Goal: Information Seeking & Learning: Find specific page/section

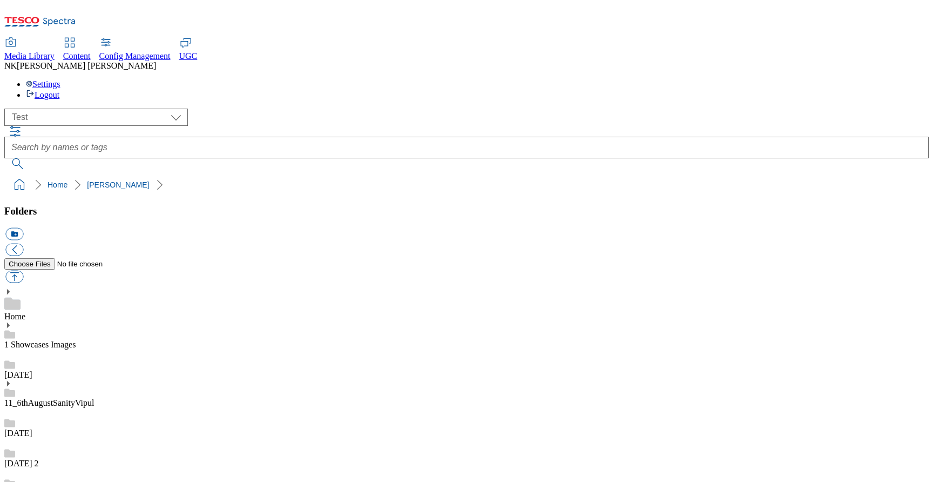
select select "flare-test"
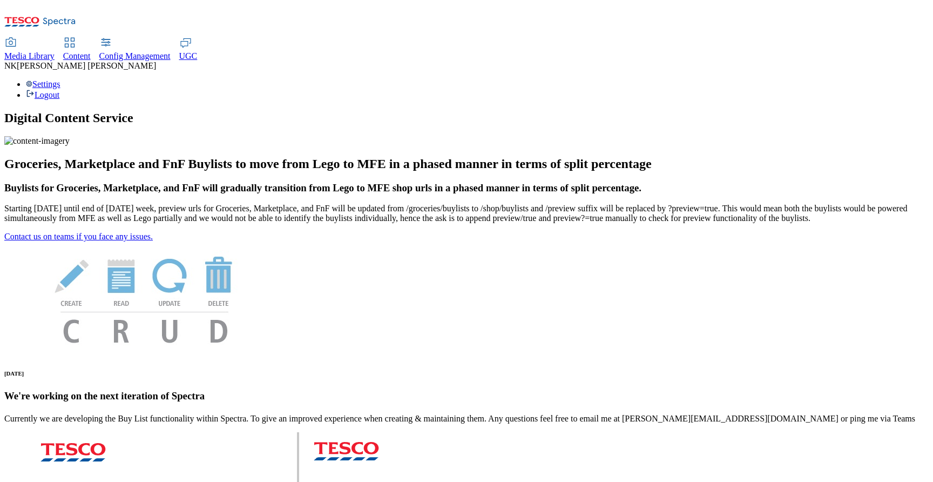
click at [55, 51] on span "Media Library" at bounding box center [29, 55] width 50 height 9
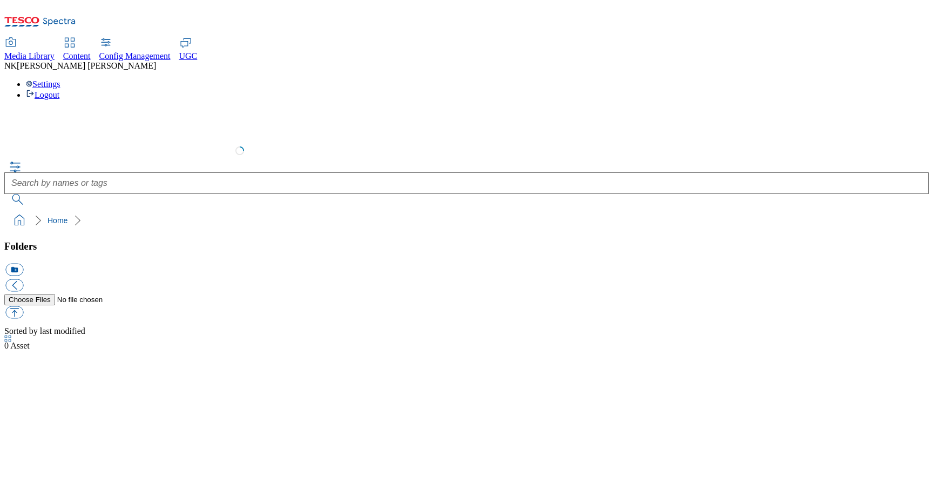
select select "flare-test"
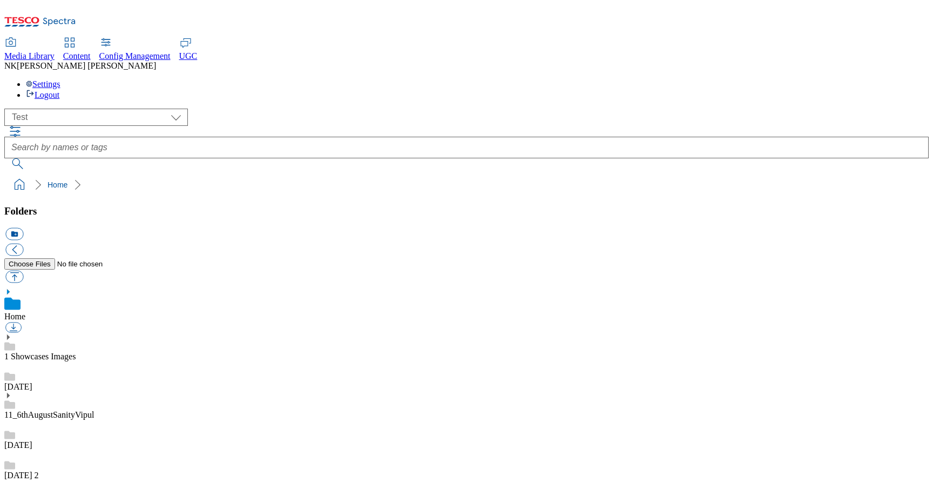
scroll to position [1, 0]
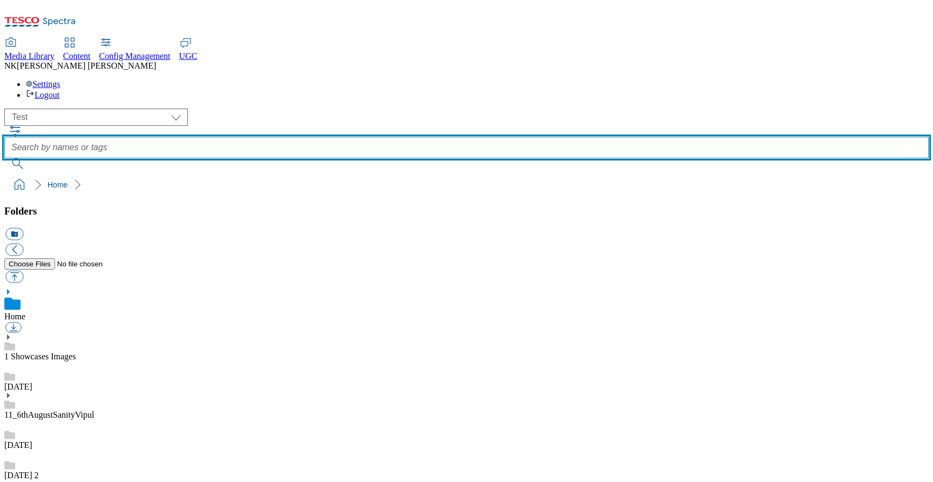
click at [445, 137] on input "text" at bounding box center [466, 148] width 925 height 22
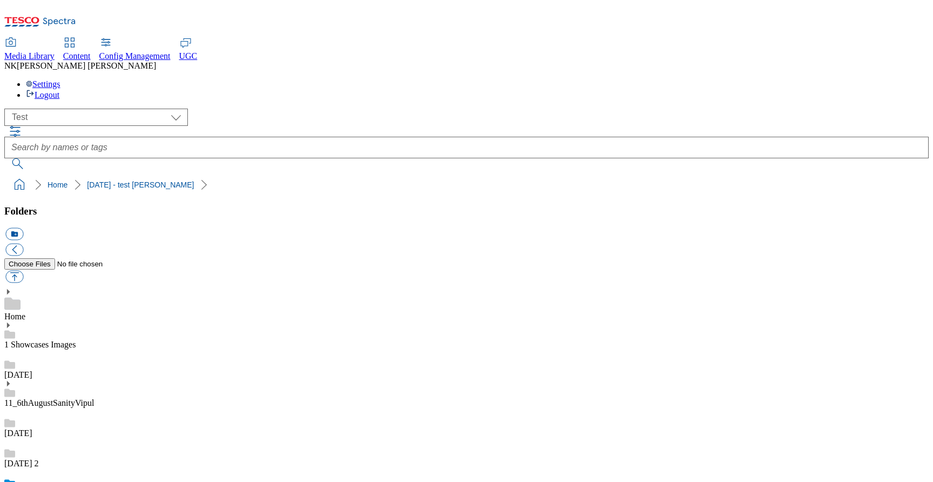
click at [349, 174] on ol "Home 14 june - test shantanu" at bounding box center [470, 184] width 918 height 21
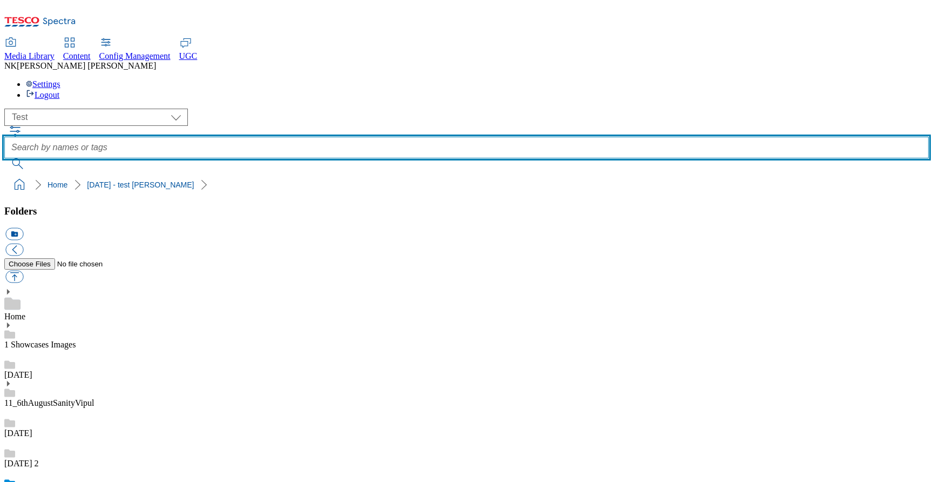
click at [414, 137] on input "text" at bounding box center [466, 148] width 925 height 22
type input "test"
click at [4, 158] on button "submit" at bounding box center [18, 163] width 28 height 11
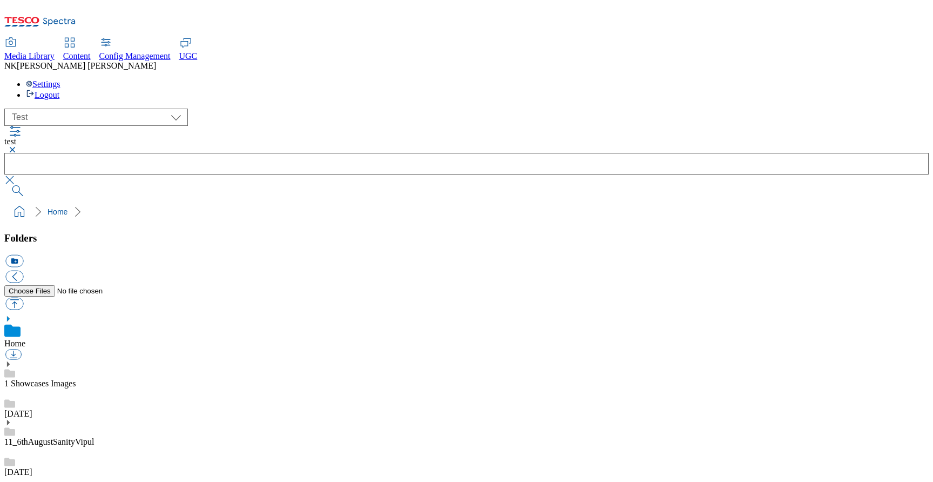
click at [420, 201] on ol "Home" at bounding box center [470, 211] width 918 height 21
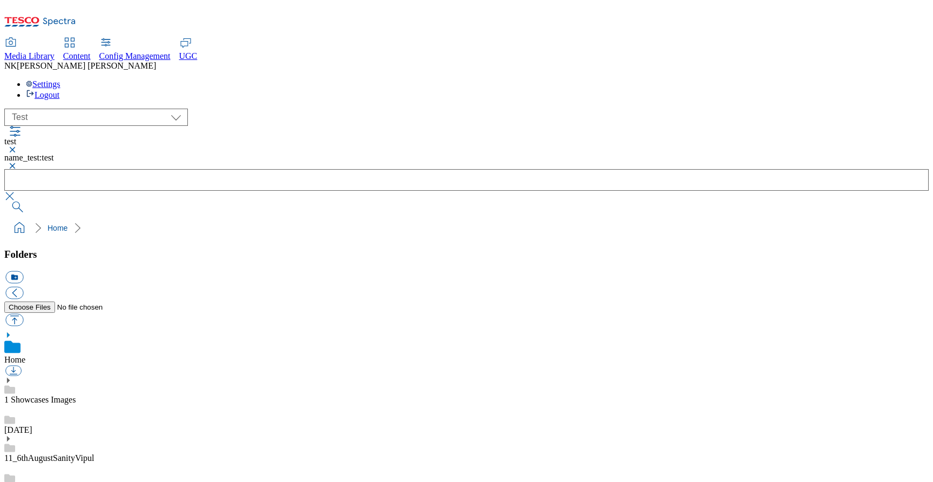
click at [17, 163] on button "button" at bounding box center [10, 166] width 13 height 6
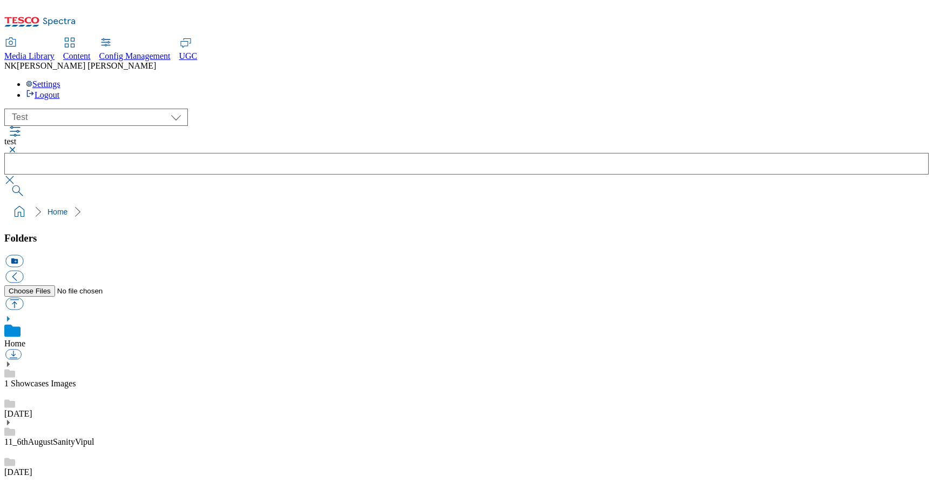
click at [17, 146] on button "button" at bounding box center [10, 149] width 13 height 6
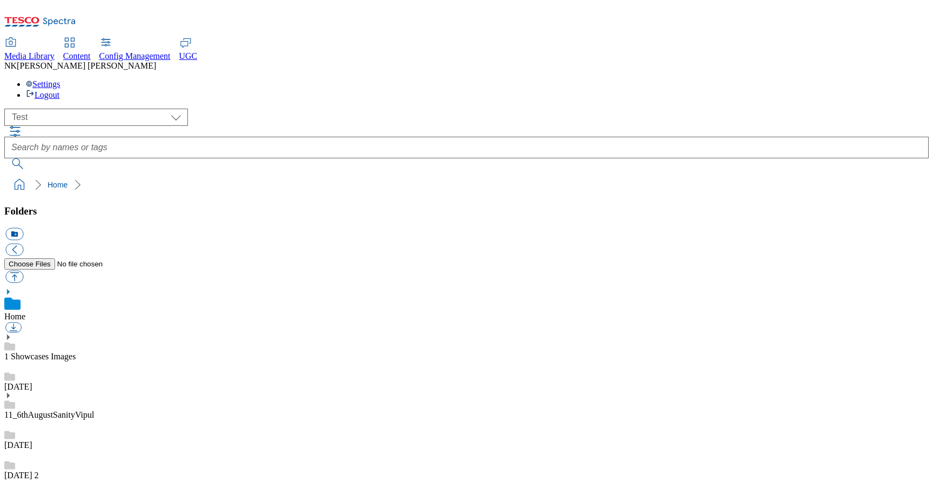
click at [257, 174] on ol "Home" at bounding box center [470, 184] width 918 height 21
click at [251, 109] on div "( optional ) All all Clubcard Boost UK Clubcard Marketing Clubcard ROI clubcard…" at bounding box center [466, 152] width 925 height 86
click at [232, 109] on div "( optional ) All all Clubcard Boost UK Clubcard Marketing Clubcard ROI clubcard…" at bounding box center [466, 117] width 925 height 17
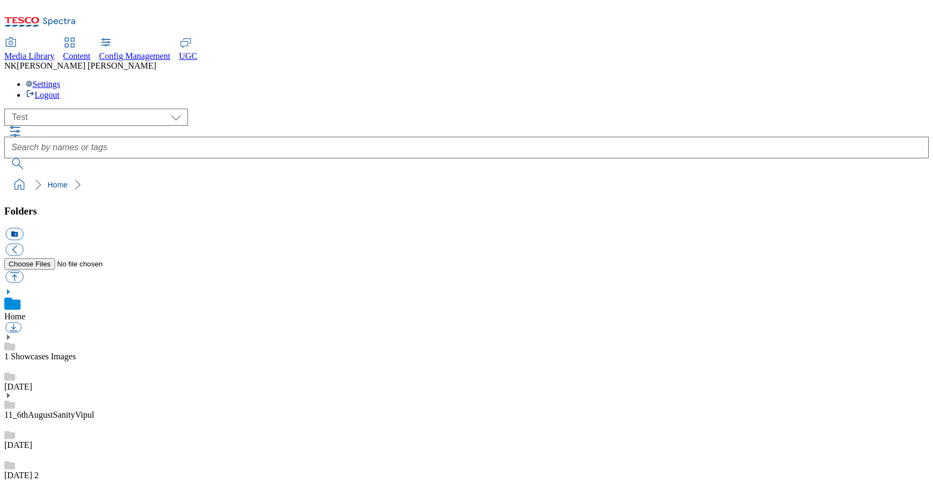
click at [894, 109] on div "( optional ) All all Clubcard Boost UK Clubcard Marketing Clubcard ROI clubcard…" at bounding box center [466, 152] width 925 height 86
click at [25, 312] on link "Home" at bounding box center [14, 316] width 21 height 9
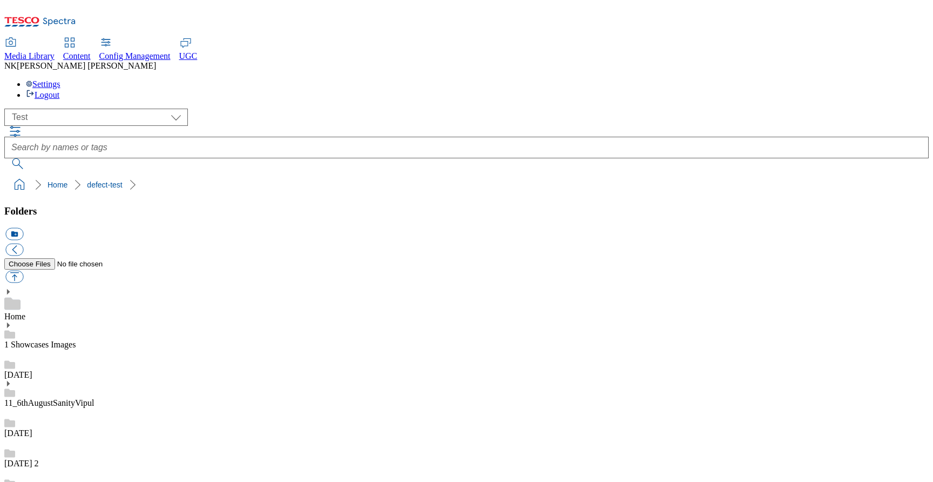
click at [274, 109] on div "( optional ) All all Clubcard Boost UK Clubcard Marketing Clubcard ROI clubcard…" at bounding box center [466, 117] width 925 height 17
click at [229, 174] on ol "Home develop" at bounding box center [470, 184] width 918 height 21
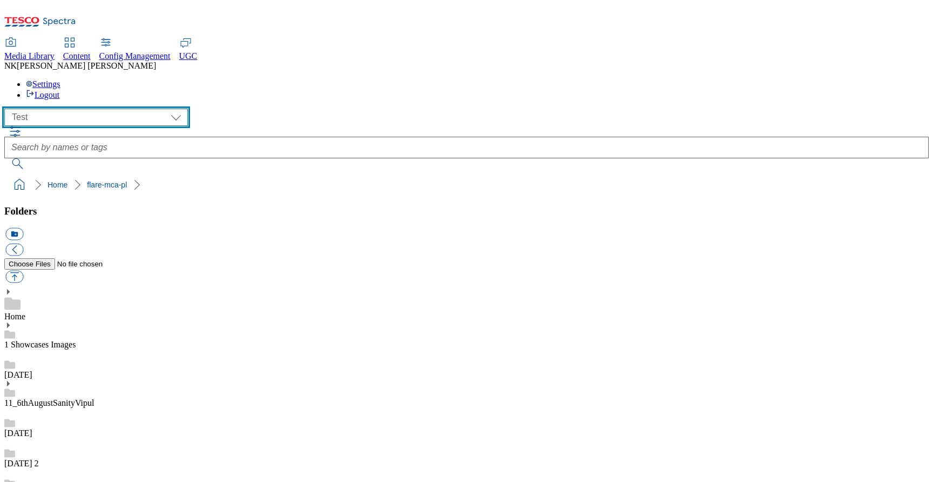
click at [92, 109] on select "All all Clubcard Boost UK Clubcard Marketing Clubcard ROI clubcard-boost-uk clu…" at bounding box center [96, 117] width 184 height 17
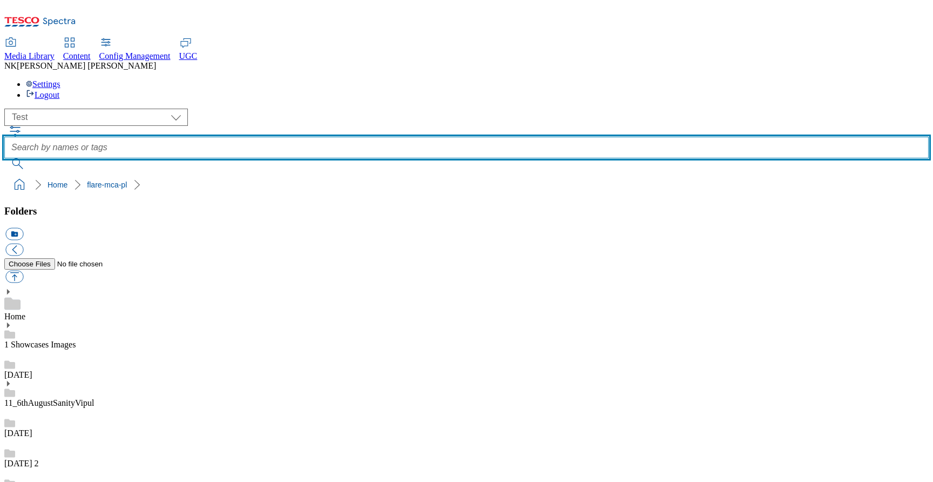
click at [463, 137] on input "text" at bounding box center [466, 148] width 925 height 22
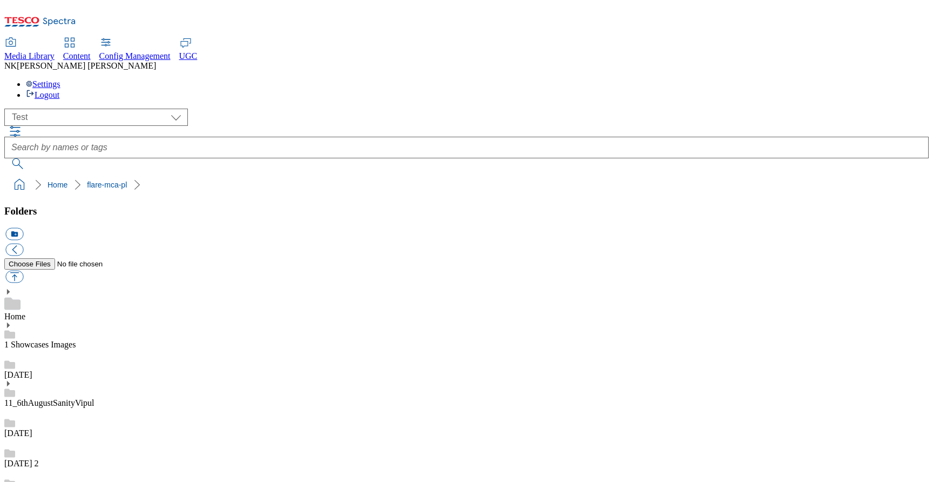
click at [32, 158] on button "submit" at bounding box center [18, 163] width 28 height 11
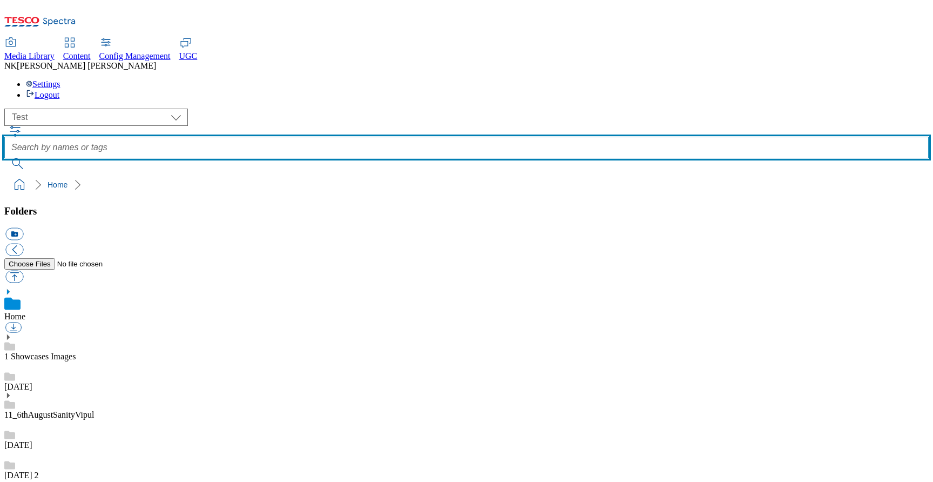
click at [400, 137] on input "text" at bounding box center [466, 148] width 925 height 22
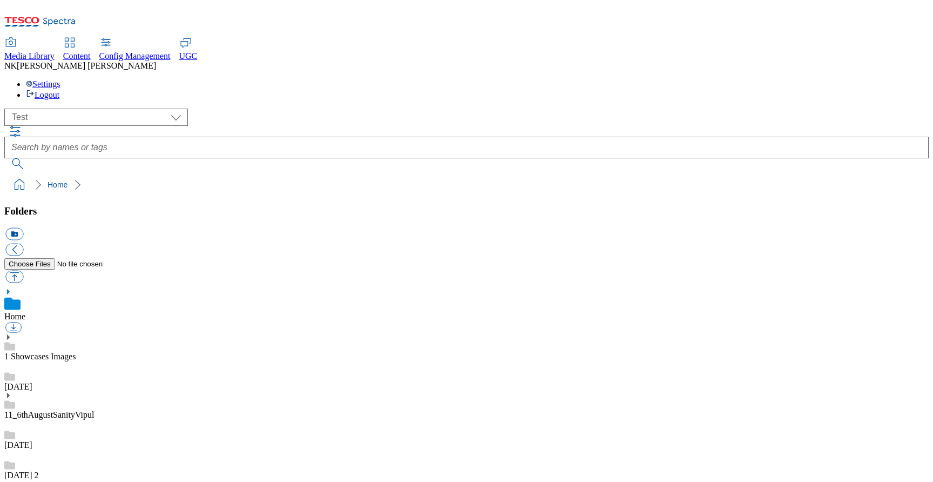
click at [22, 125] on icon "button" at bounding box center [15, 131] width 13 height 13
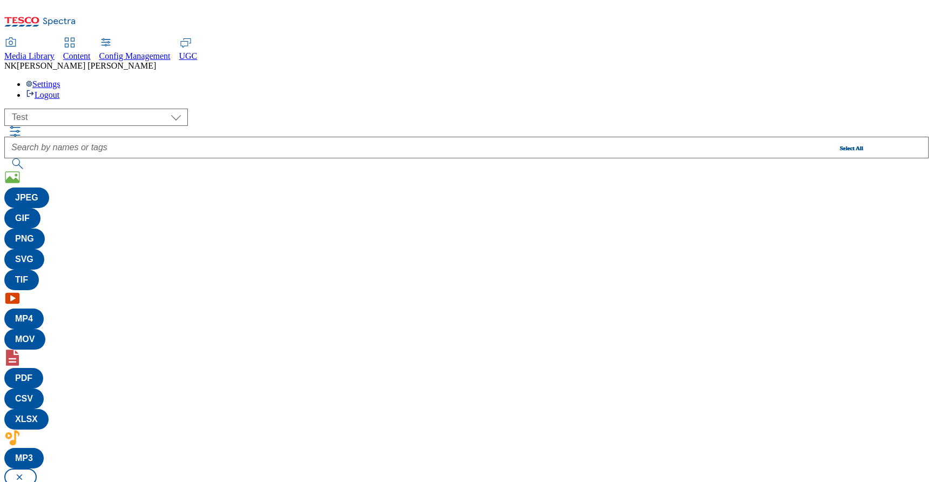
click at [245, 109] on div "( optional ) All all Clubcard Boost UK Clubcard Marketing Clubcard ROI clubcard…" at bounding box center [466, 117] width 925 height 17
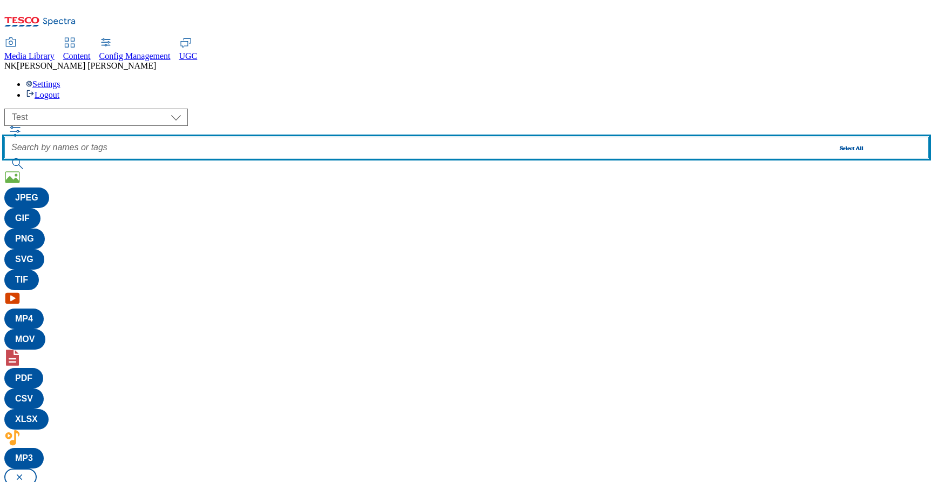
click at [624, 137] on input "text" at bounding box center [466, 148] width 925 height 22
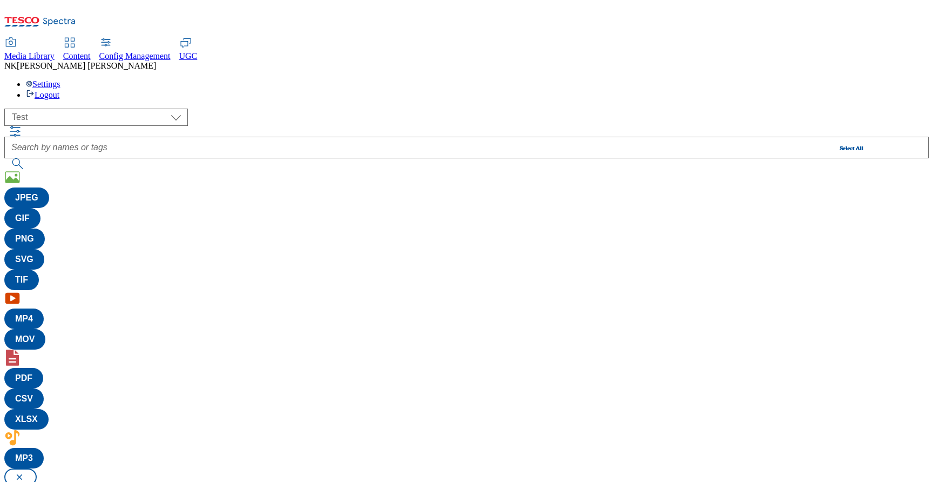
drag, startPoint x: 781, startPoint y: 79, endPoint x: 762, endPoint y: 122, distance: 46.9
click at [782, 109] on div "( optional ) All all Clubcard Boost UK Clubcard Marketing Clubcard ROI clubcard…" at bounding box center [466, 308] width 925 height 399
click at [37, 468] on button "button" at bounding box center [20, 476] width 32 height 17
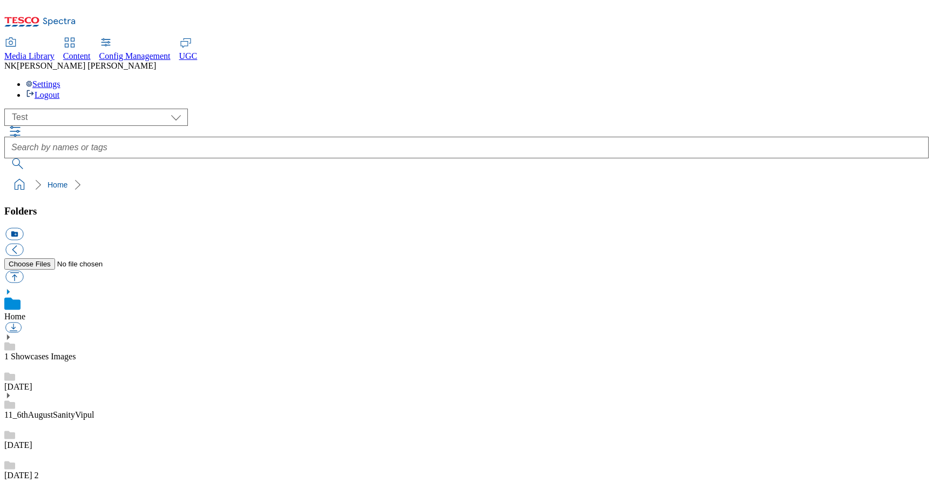
click at [409, 112] on div "( optional ) All all Clubcard Boost UK Clubcard Marketing Clubcard ROI clubcard…" at bounding box center [466, 152] width 925 height 86
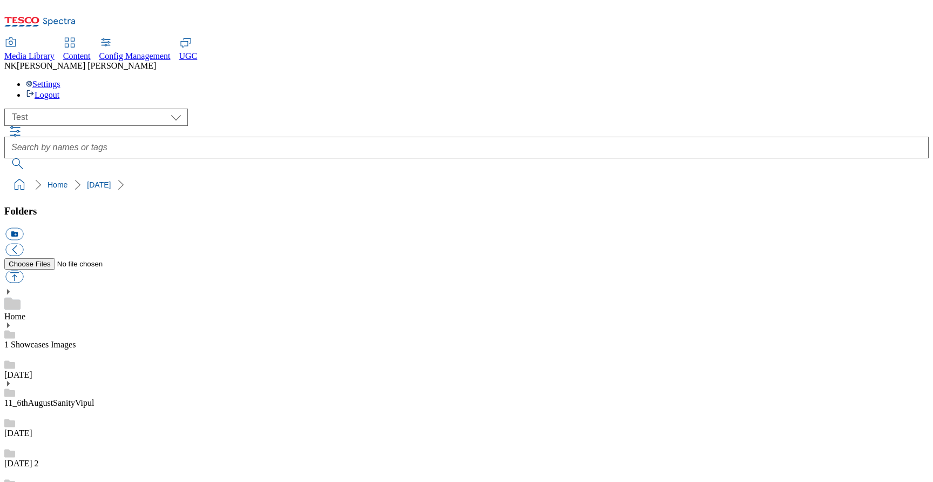
click at [238, 109] on div "( optional ) All all Clubcard Boost UK Clubcard Marketing Clubcard ROI clubcard…" at bounding box center [466, 117] width 925 height 17
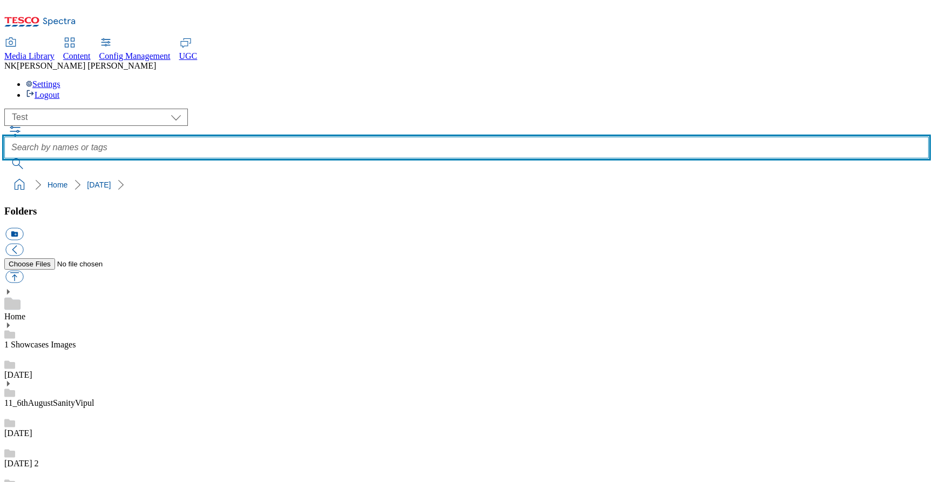
click at [467, 137] on input "text" at bounding box center [466, 148] width 925 height 22
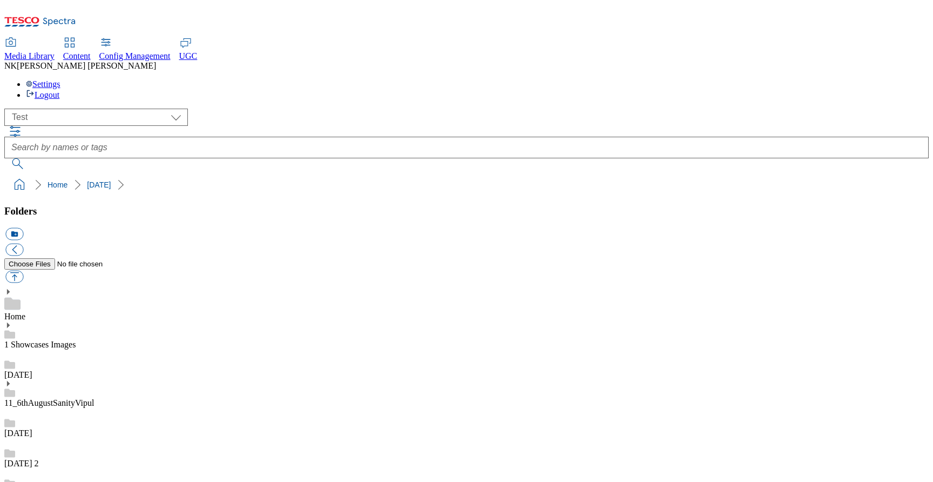
click at [357, 174] on ol "Home 4 march" at bounding box center [470, 184] width 918 height 21
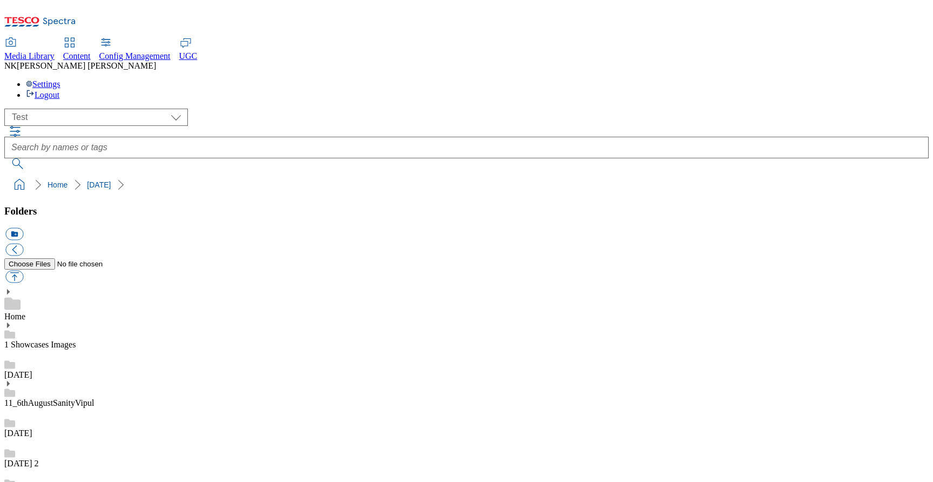
click at [259, 109] on div "( optional ) All all Clubcard Boost UK Clubcard Marketing Clubcard ROI clubcard…" at bounding box center [466, 117] width 925 height 17
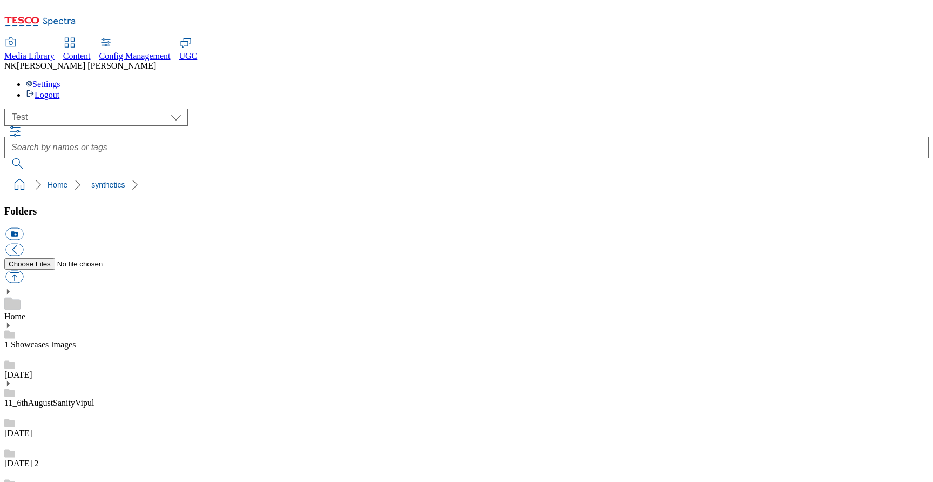
click at [238, 109] on div "( optional ) All all Clubcard Boost UK Clubcard Marketing Clubcard ROI clubcard…" at bounding box center [466, 117] width 925 height 17
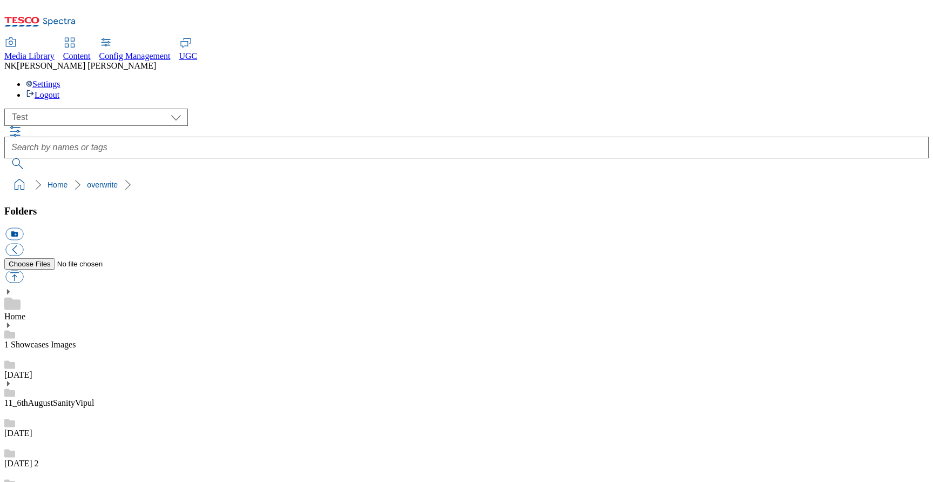
click at [96, 408] on div "12 sept" at bounding box center [466, 423] width 925 height 30
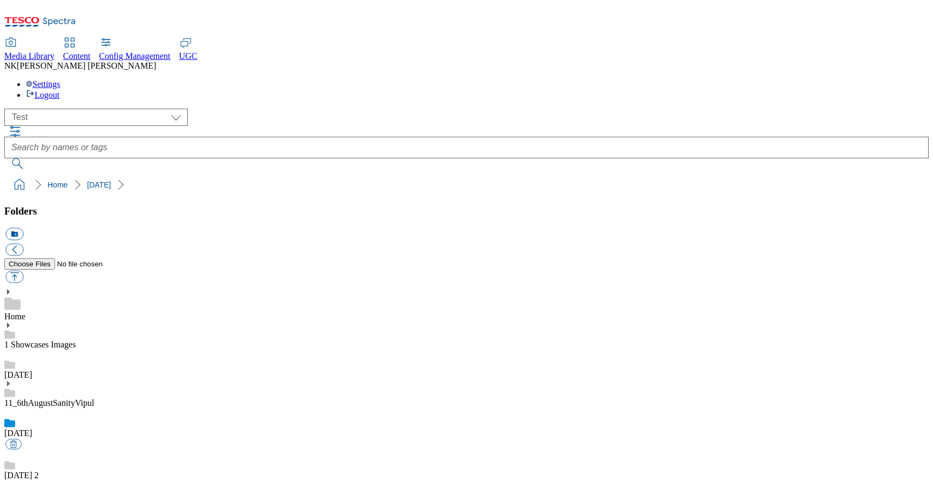
click at [93, 450] on div "12 sept 2" at bounding box center [466, 465] width 925 height 30
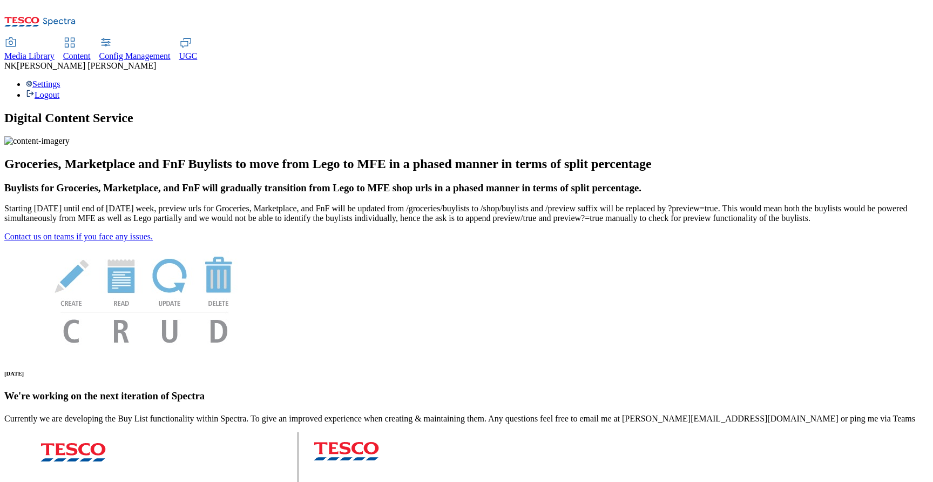
click at [55, 51] on div "Media Library" at bounding box center [29, 56] width 50 height 10
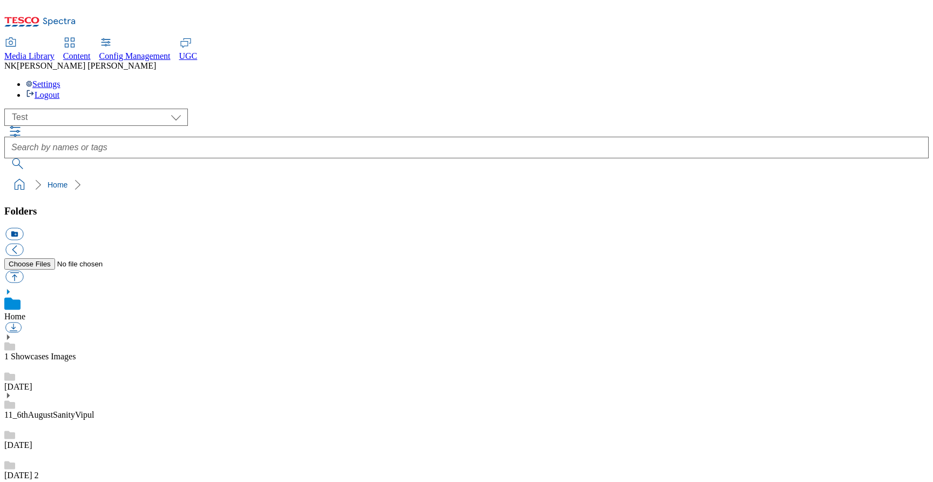
scroll to position [1, 0]
click at [219, 109] on div "( optional ) All all Clubcard Boost UK Clubcard Marketing Clubcard ROI clubcard…" at bounding box center [466, 117] width 925 height 17
click at [243, 109] on div "( optional ) All all Clubcard Boost UK Clubcard Marketing Clubcard ROI clubcard…" at bounding box center [466, 117] width 925 height 17
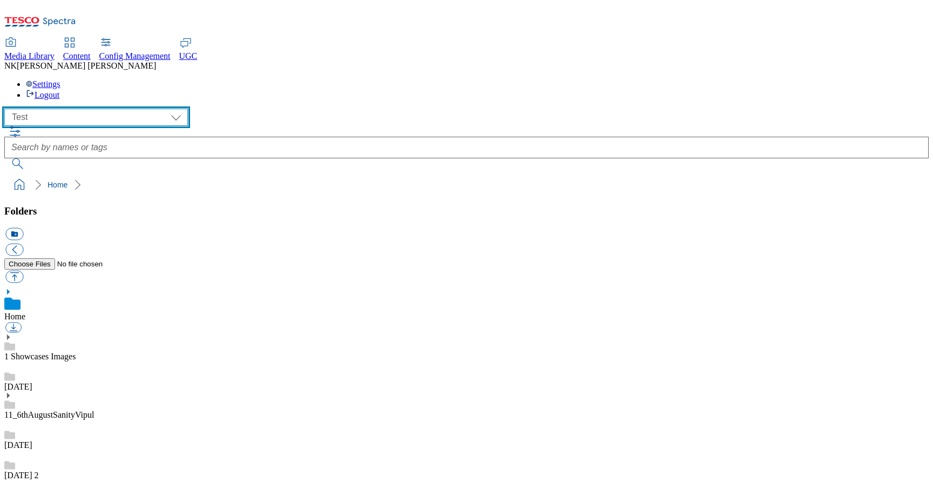
click at [107, 109] on select "All all Clubcard Boost UK Clubcard Marketing Clubcard ROI clubcard-boost-uk clu…" at bounding box center [96, 117] width 184 height 17
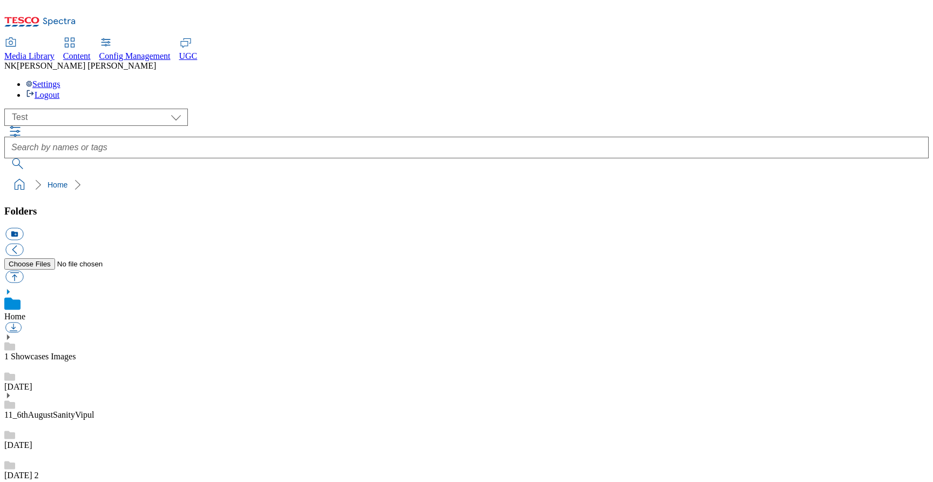
click at [187, 109] on div "( optional ) All all Clubcard Boost UK Clubcard Marketing Clubcard ROI clubcard…" at bounding box center [466, 117] width 925 height 17
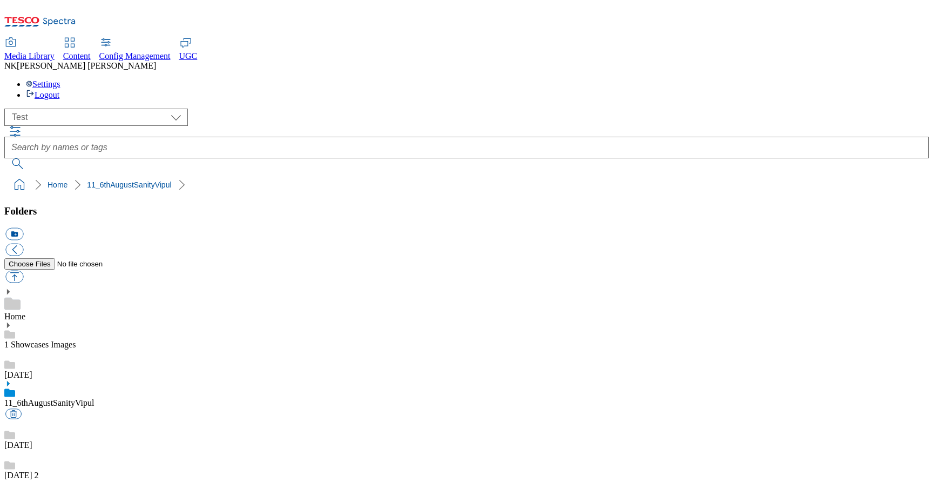
click at [372, 174] on ol "Home 11_6thAugustSanityVipul" at bounding box center [470, 184] width 918 height 21
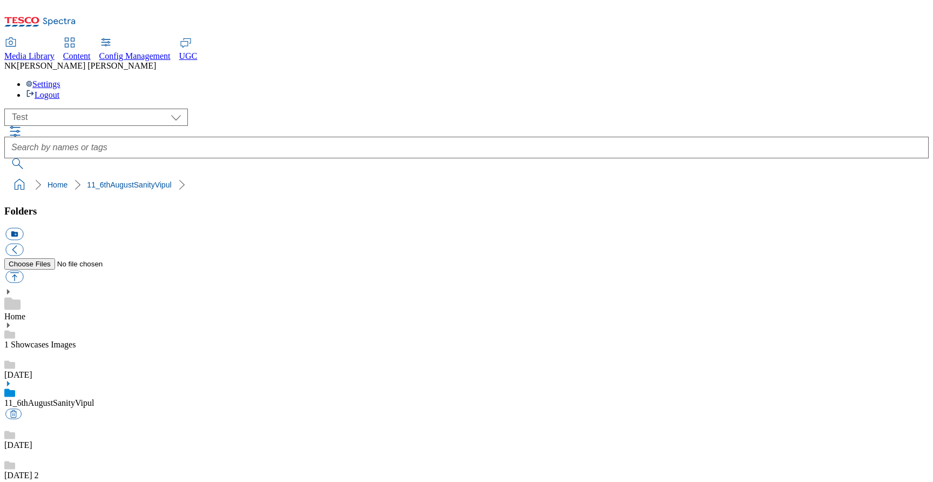
click at [221, 174] on ol "Home 11_6thAugustSanityVipul" at bounding box center [470, 184] width 918 height 21
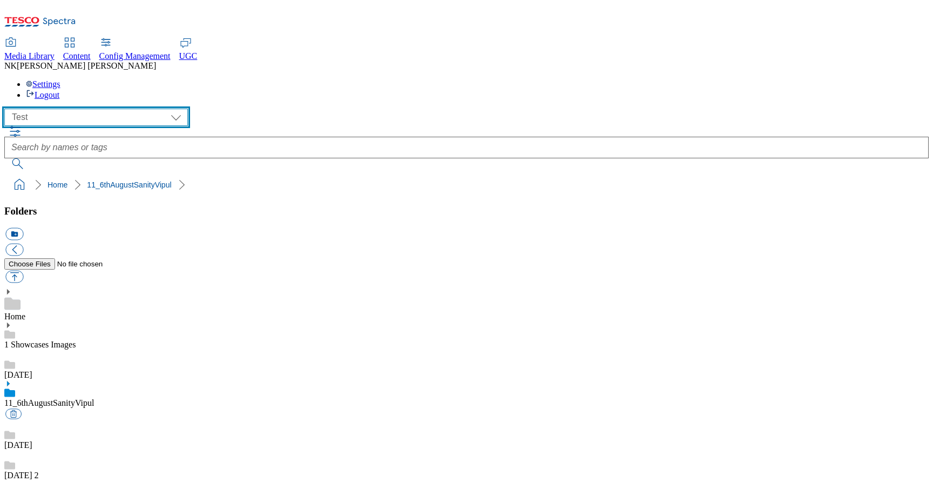
click at [68, 109] on select "All all Clubcard Boost UK Clubcard Marketing Clubcard ROI clubcard-boost-uk clu…" at bounding box center [96, 117] width 184 height 17
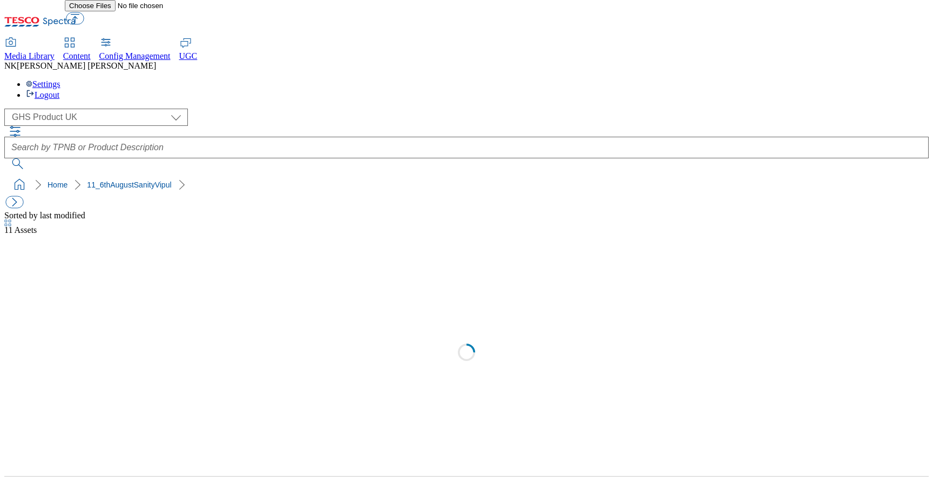
click at [198, 109] on div "( optional ) All all Clubcard Boost UK Clubcard Marketing Clubcard ROI clubcard…" at bounding box center [466, 117] width 925 height 17
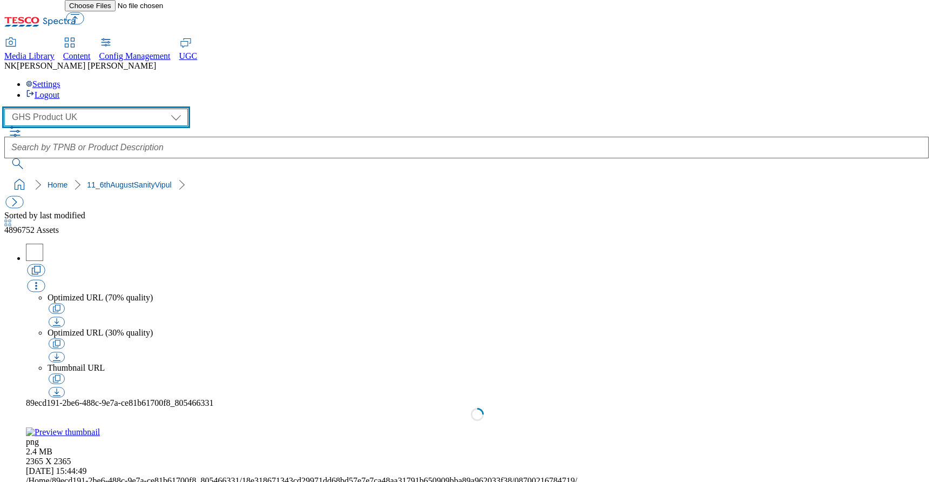
click at [99, 109] on select "All all Clubcard Boost UK Clubcard Marketing Clubcard ROI clubcard-boost-uk clu…" at bounding box center [96, 117] width 184 height 17
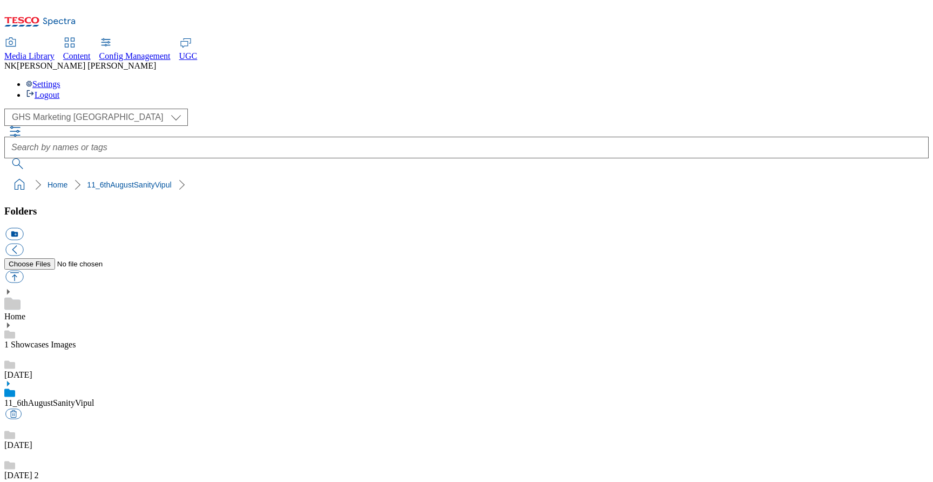
click at [220, 109] on div "( optional ) All all Clubcard Boost UK Clubcard Marketing Clubcard ROI clubcard…" at bounding box center [466, 117] width 925 height 17
click at [228, 109] on div "( optional ) All all Clubcard Boost UK Clubcard Marketing Clubcard ROI clubcard…" at bounding box center [466, 152] width 925 height 86
click at [264, 109] on div "( optional ) All all Clubcard Boost UK Clubcard Marketing Clubcard ROI clubcard…" at bounding box center [466, 117] width 925 height 17
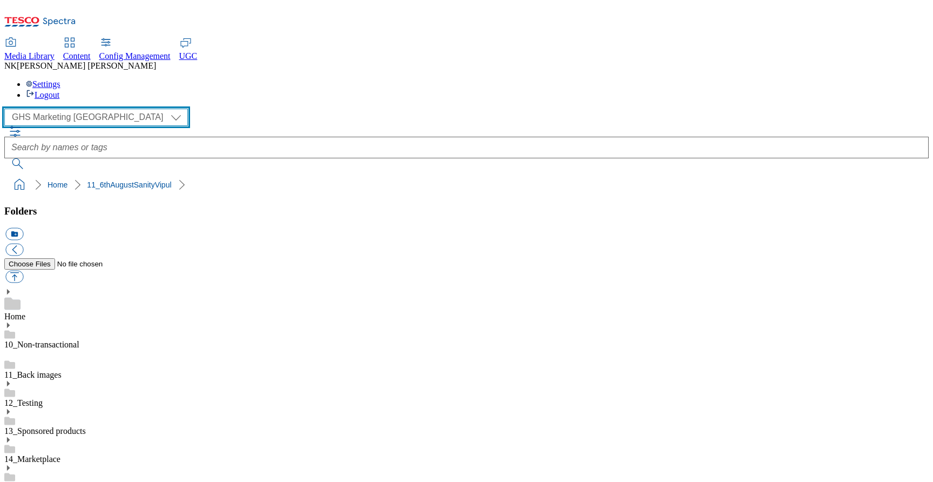
click at [107, 109] on select "All all Clubcard Boost UK Clubcard Marketing Clubcard ROI clubcard-boost-uk clu…" at bounding box center [96, 117] width 184 height 17
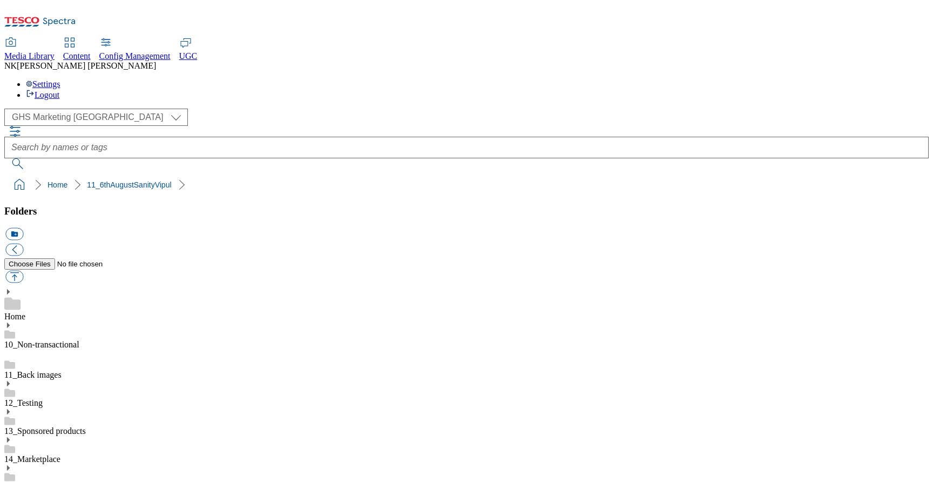
click at [242, 109] on div "( optional ) All all Clubcard Boost UK Clubcard Marketing Clubcard ROI clubcard…" at bounding box center [466, 117] width 925 height 17
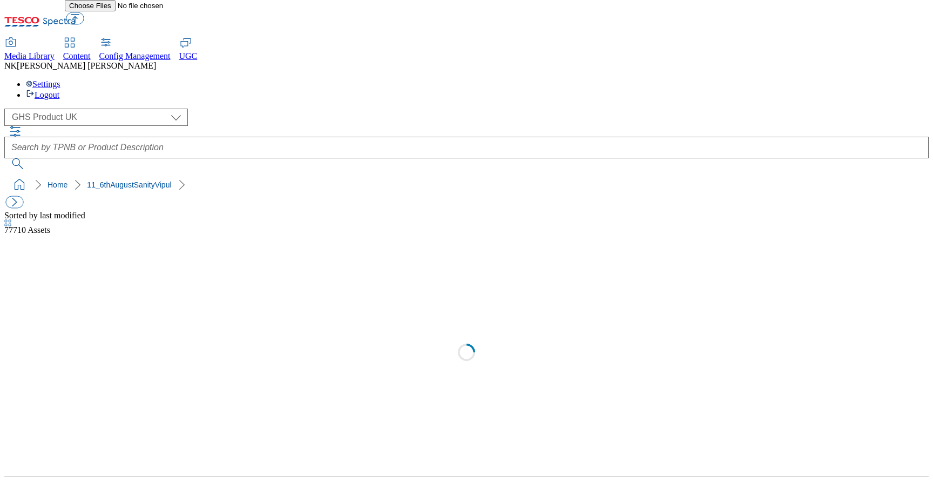
click at [203, 109] on div "( optional ) All all Clubcard Boost UK Clubcard Marketing Clubcard ROI clubcard…" at bounding box center [466, 117] width 925 height 17
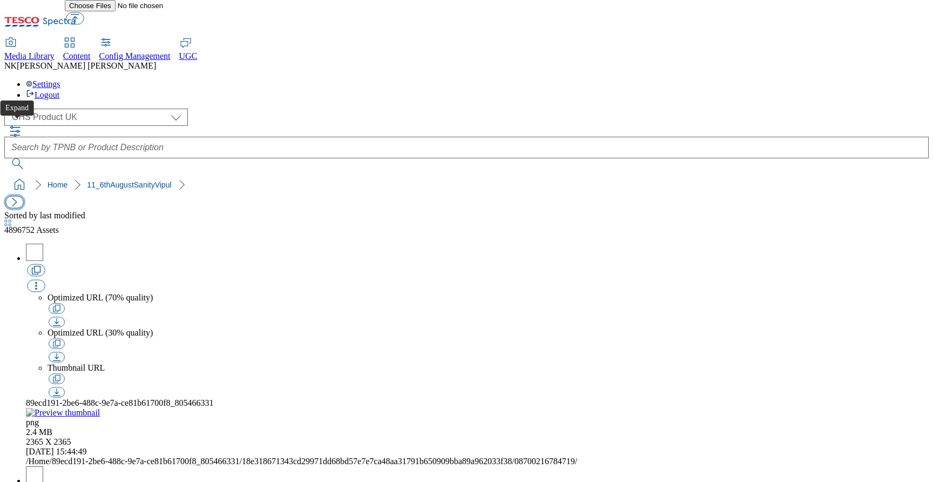
click at [16, 196] on button "button" at bounding box center [14, 202] width 18 height 12
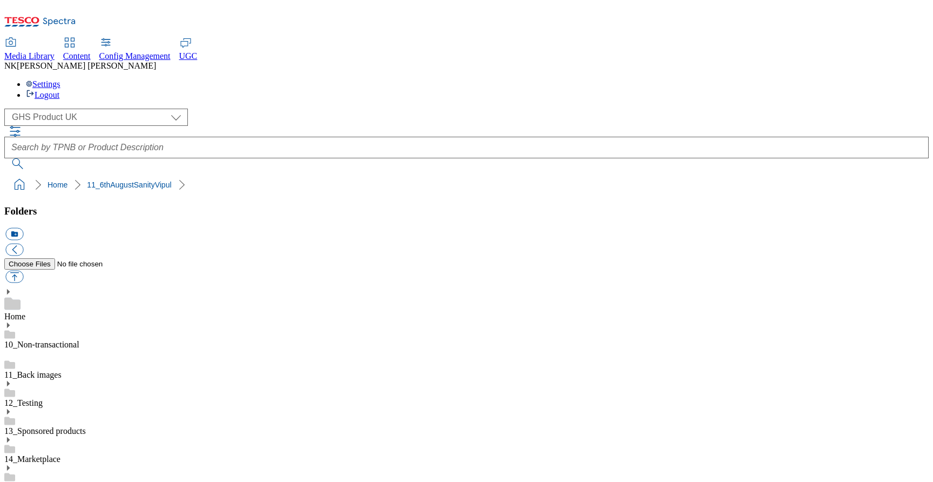
click at [242, 109] on div "( optional ) All all Clubcard Boost UK Clubcard Marketing Clubcard ROI clubcard…" at bounding box center [466, 152] width 925 height 86
click at [243, 174] on ol "Home 11_6thAugustSanityVipul" at bounding box center [470, 184] width 918 height 21
click at [23, 244] on button "button" at bounding box center [14, 250] width 18 height 12
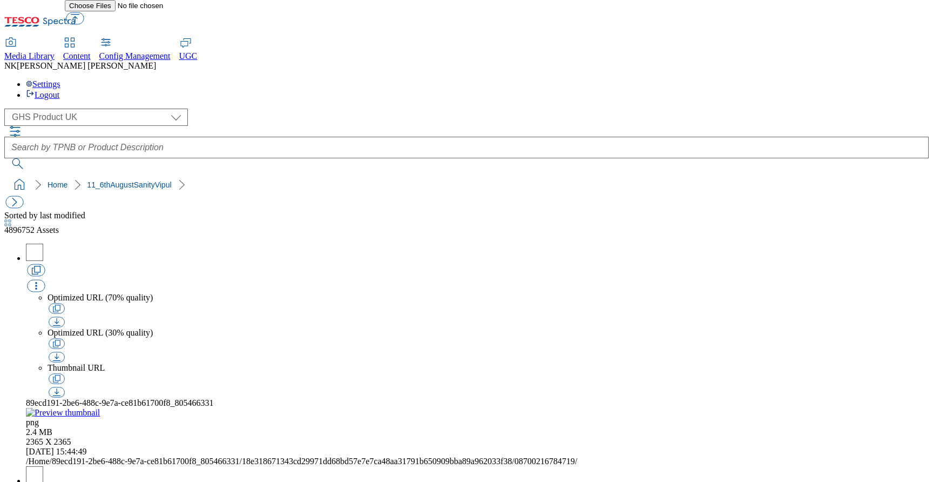
click at [291, 174] on ol "Home 11_6thAugustSanityVipul" at bounding box center [470, 184] width 918 height 21
drag, startPoint x: 884, startPoint y: 129, endPoint x: 925, endPoint y: 131, distance: 41.7
click at [925, 211] on div "Sorted by last modified 4896752 Assets" at bounding box center [466, 223] width 925 height 24
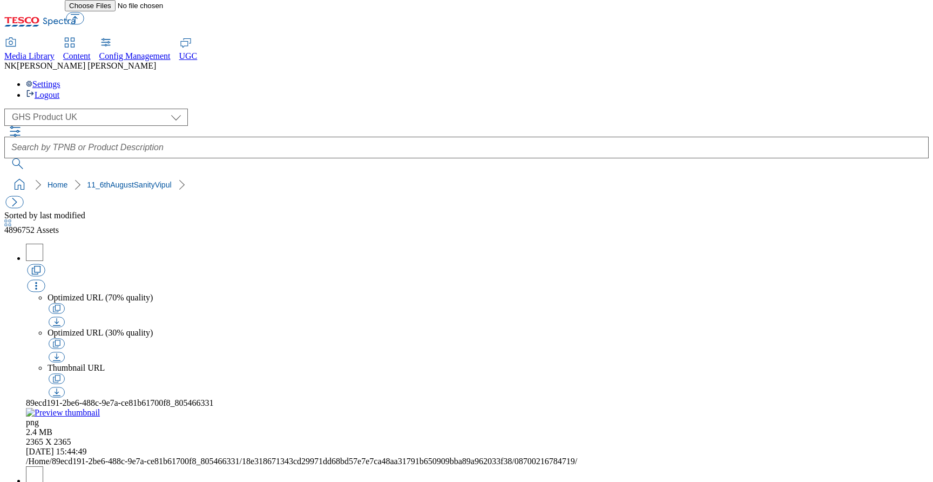
click at [36, 225] on span "4896752" at bounding box center [20, 229] width 32 height 9
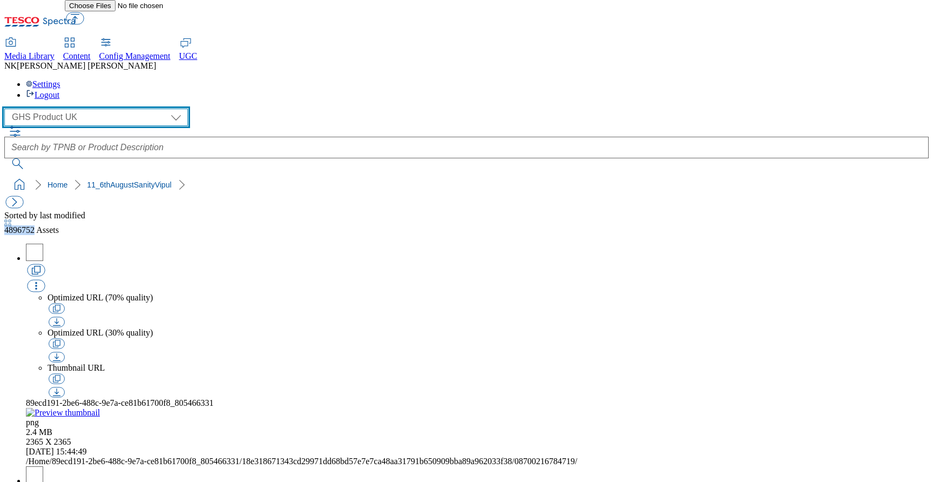
click at [80, 109] on select "All all Clubcard Boost UK Clubcard Marketing Clubcard ROI clubcard-boost-uk clu…" at bounding box center [96, 117] width 184 height 17
select select "flare-marketplace"
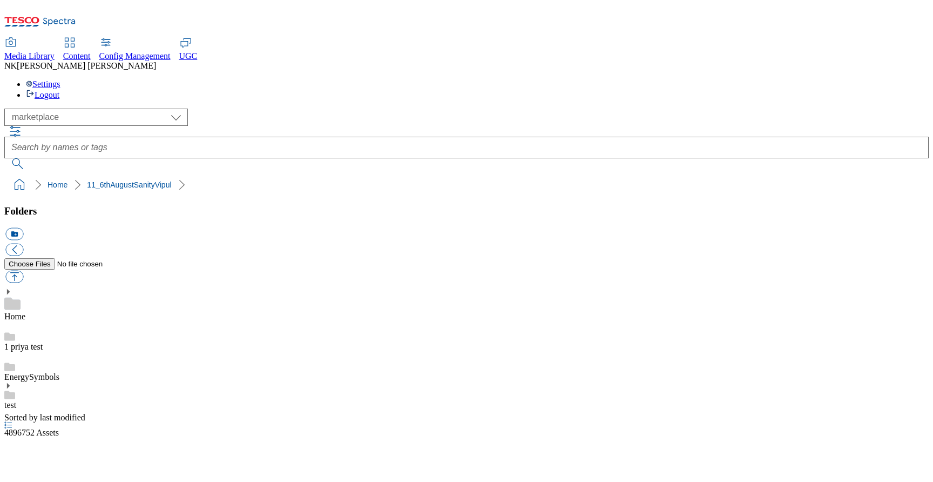
click at [250, 109] on div "( optional ) All all Clubcard Boost UK Clubcard Marketing Clubcard ROI clubcard…" at bounding box center [466, 152] width 925 height 86
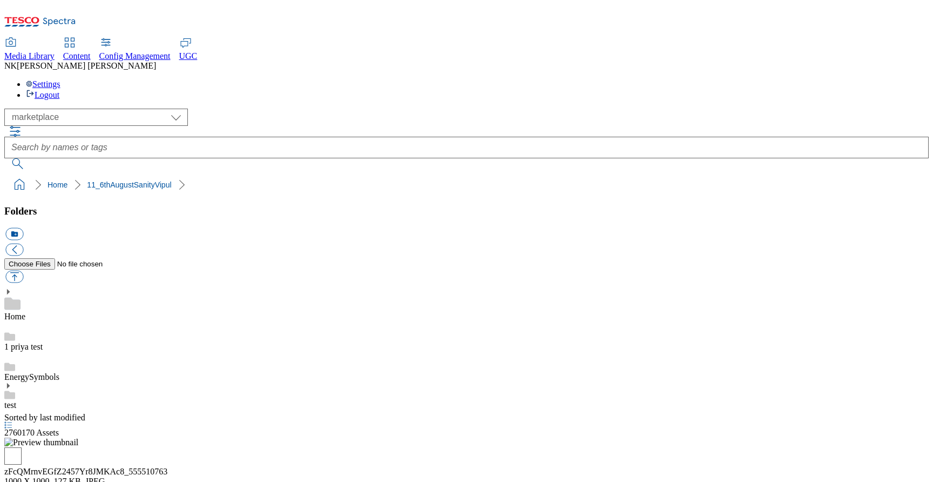
drag, startPoint x: 759, startPoint y: 225, endPoint x: 571, endPoint y: 286, distance: 197.5
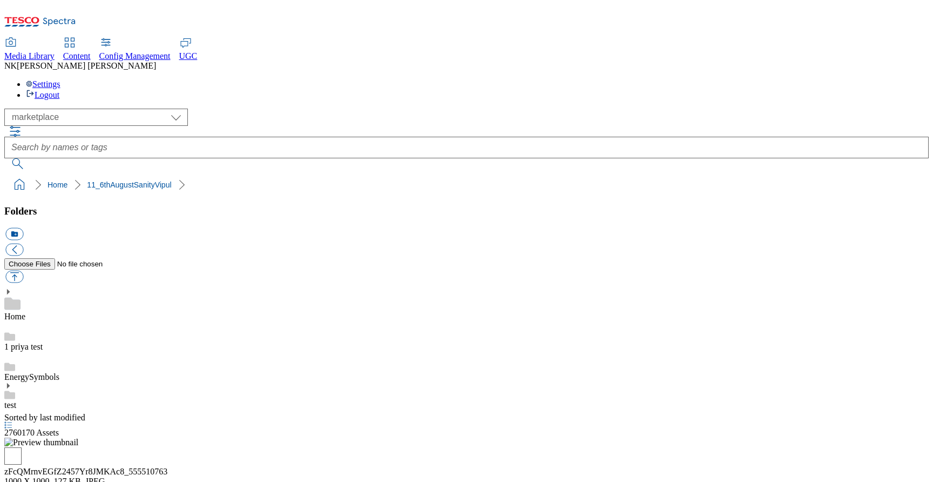
drag, startPoint x: 728, startPoint y: 322, endPoint x: 653, endPoint y: 321, distance: 75.1
copy div "05063787037633"
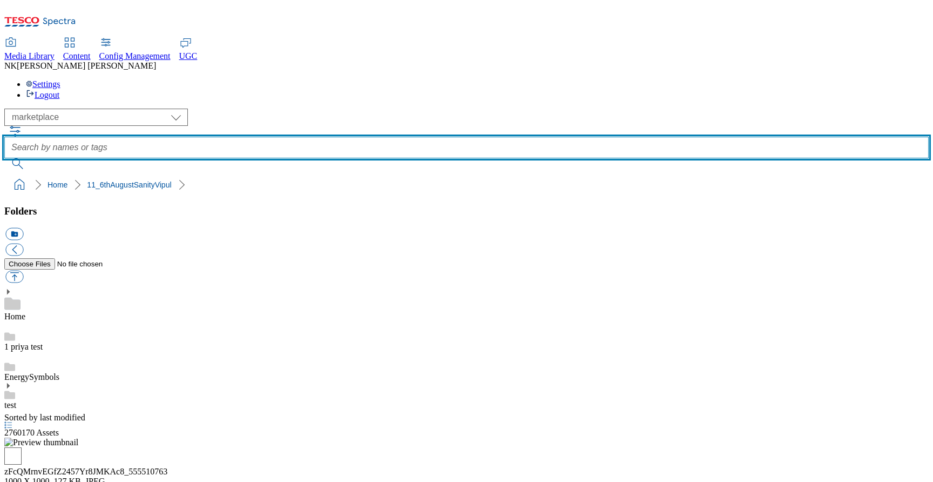
click at [369, 137] on input "text" at bounding box center [466, 148] width 925 height 22
paste input "05063787037633"
type input "05063787037633"
click at [4, 158] on button "submit" at bounding box center [18, 163] width 28 height 11
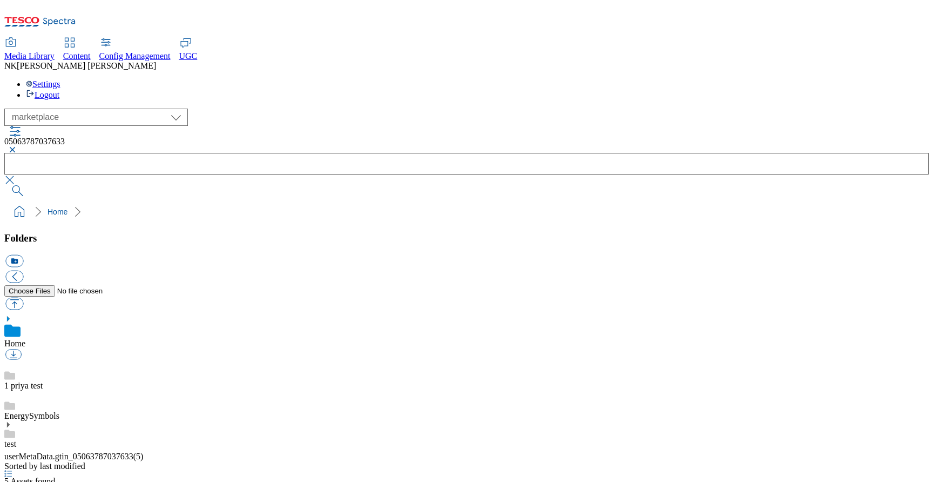
click at [248, 109] on div "( optional ) All all Clubcard Boost UK Clubcard Marketing Clubcard ROI clubcard…" at bounding box center [466, 117] width 925 height 17
click at [396, 137] on div "05063787037633" at bounding box center [466, 145] width 925 height 16
click at [17, 146] on button "button" at bounding box center [10, 149] width 13 height 6
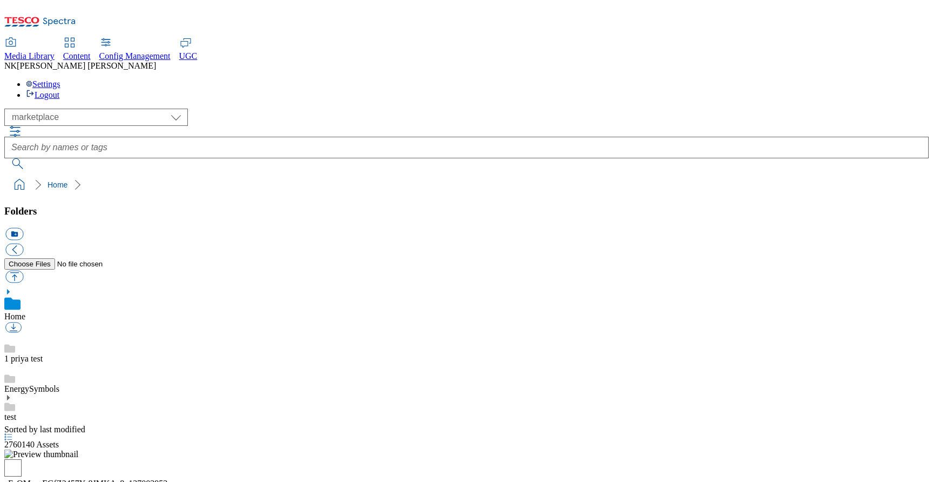
click at [78, 449] on img at bounding box center [41, 454] width 74 height 10
drag, startPoint x: 741, startPoint y: 189, endPoint x: 652, endPoint y: 189, distance: 88.6
copy div "05063787028020"
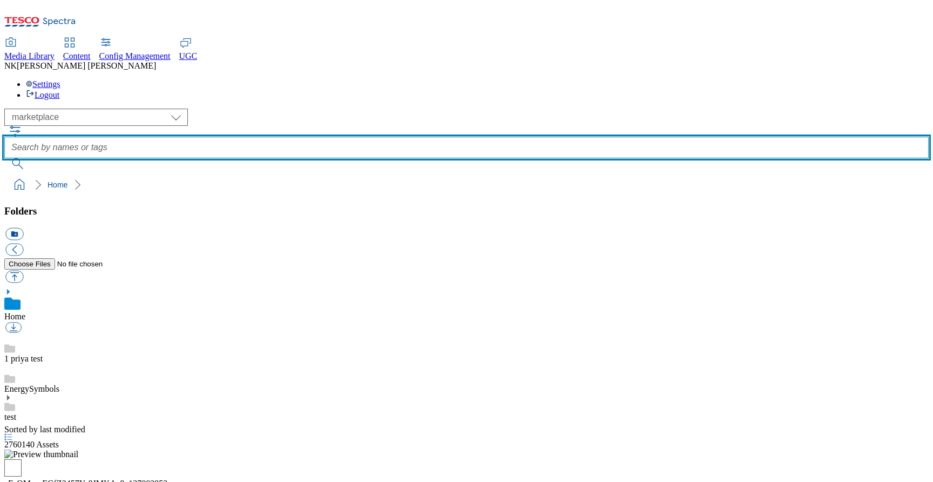
click at [408, 137] on input "text" at bounding box center [466, 148] width 925 height 22
paste input "05063787028020"
type input "05063787028020"
click at [4, 158] on button "submit" at bounding box center [18, 163] width 28 height 11
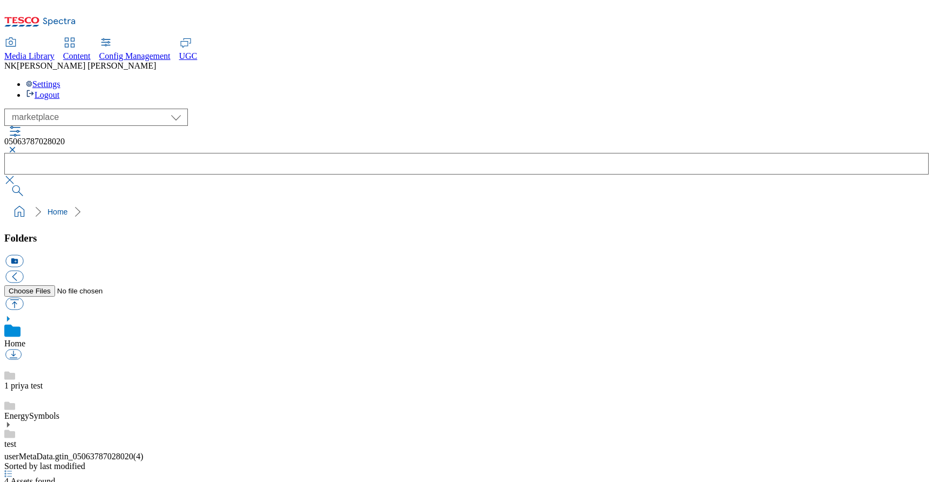
click at [248, 109] on div "( optional ) All all Clubcard Boost UK Clubcard Marketing Clubcard ROI clubcard…" at bounding box center [466, 117] width 925 height 17
click at [17, 146] on button "button" at bounding box center [10, 149] width 13 height 6
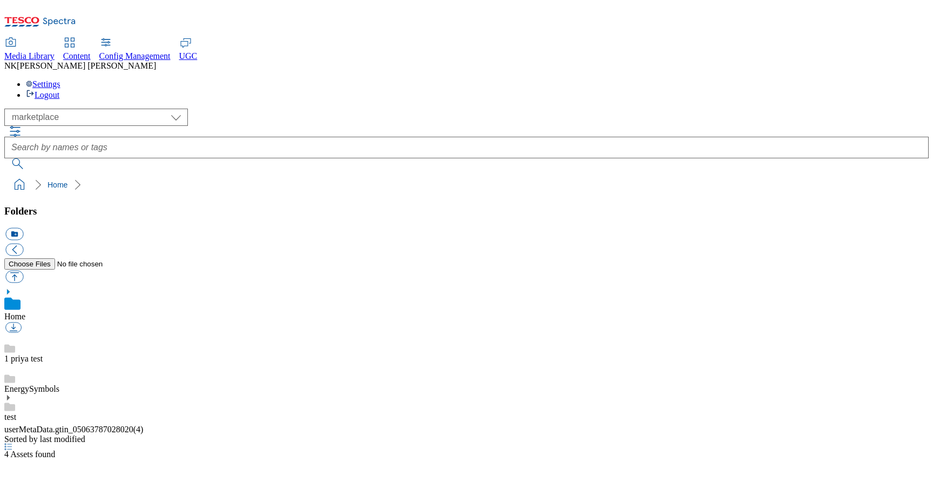
click at [213, 109] on div "( optional ) All all Clubcard Boost UK Clubcard Marketing Clubcard ROI clubcard…" at bounding box center [466, 117] width 925 height 17
click at [245, 109] on div "( optional ) All all Clubcard Boost UK Clubcard Marketing Clubcard ROI clubcard…" at bounding box center [466, 117] width 925 height 17
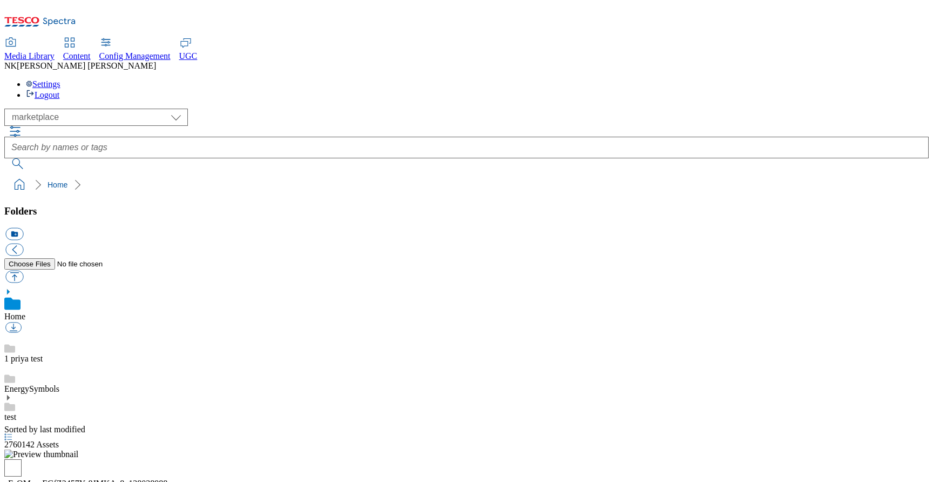
click at [78, 449] on img at bounding box center [41, 454] width 74 height 10
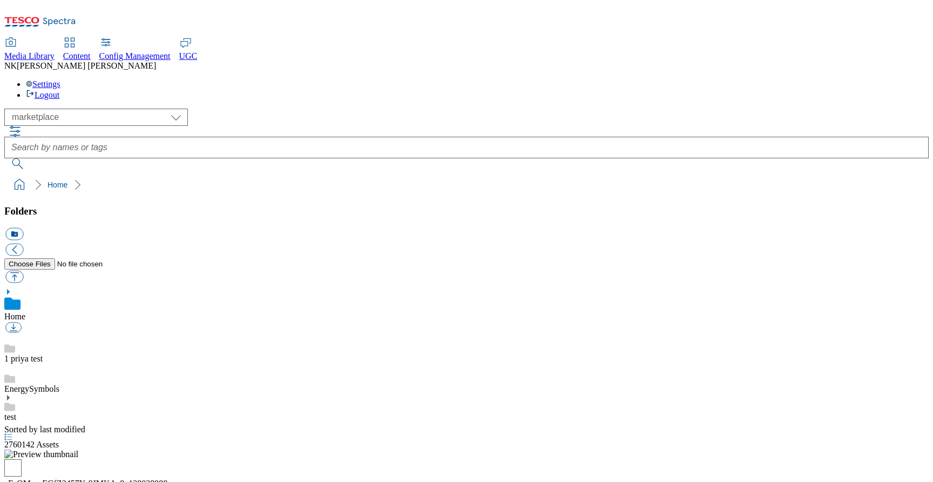
copy div "zFcQMrnvEGfZ2457Yr8JMKAc8_128038988"
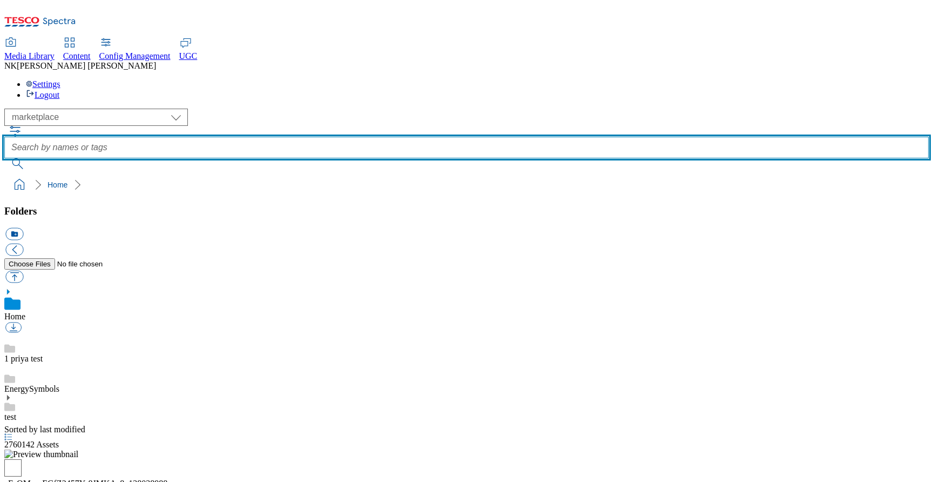
click at [513, 137] on input "text" at bounding box center [466, 148] width 925 height 22
paste input "zFcQMrnvEGfZ2457Yr8JMKAc8_128038988"
type input "zFcQMrnvEGfZ2457Yr8JMKAc8"
click at [4, 158] on button "submit" at bounding box center [18, 163] width 28 height 11
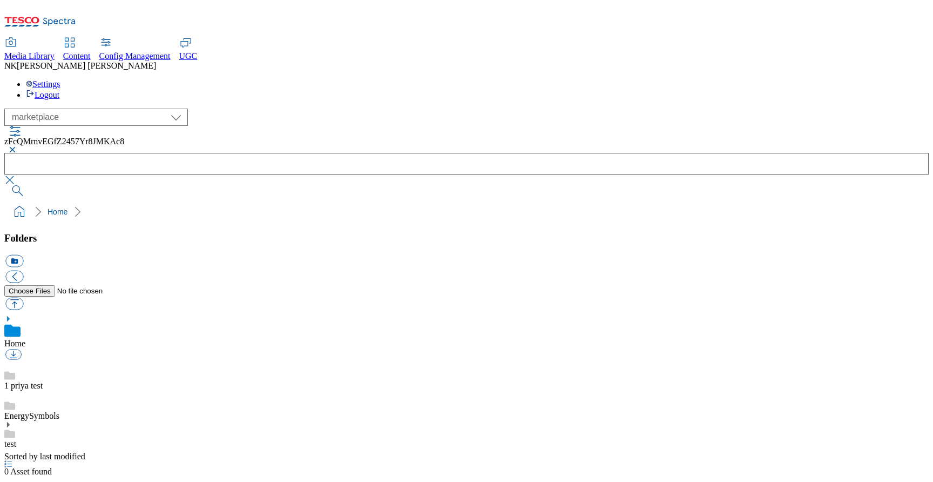
click at [246, 109] on div "( optional ) All all Clubcard Boost UK Clubcard Marketing Clubcard ROI clubcard…" at bounding box center [466, 117] width 925 height 17
click at [17, 146] on button "button" at bounding box center [10, 149] width 13 height 6
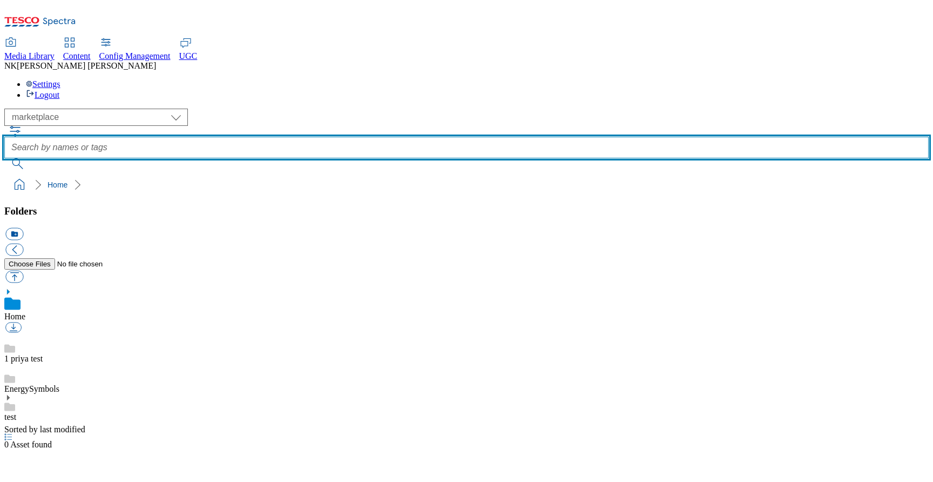
click at [480, 137] on input "text" at bounding box center [466, 148] width 925 height 22
paste input "zFcQMrnvEGfZ2457Yr8JMKAc8_128038988"
type input "zFcQMrnvEGfZ2457Yr8JMKAc8_128038988"
click at [4, 158] on button "submit" at bounding box center [18, 163] width 28 height 11
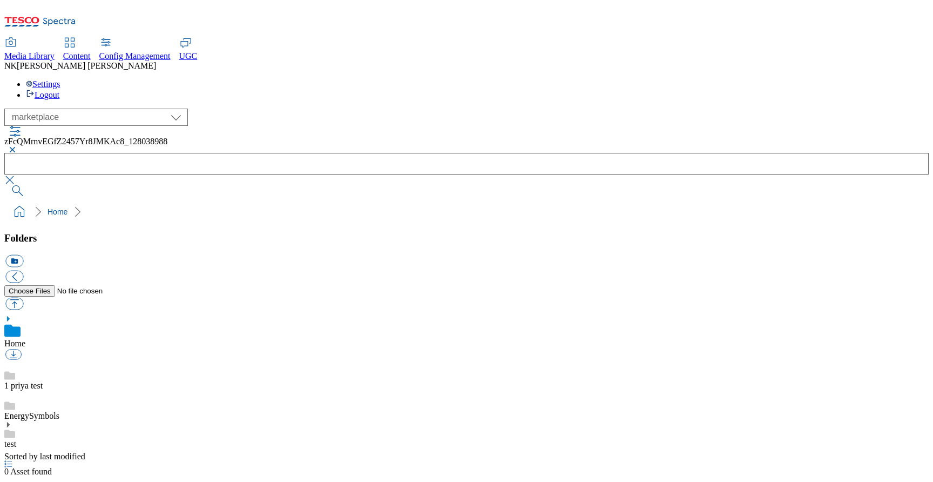
click at [879, 109] on div "( optional ) All all Clubcard Boost UK Clubcard Marketing Clubcard ROI clubcard…" at bounding box center [466, 153] width 925 height 88
click at [17, 146] on button "button" at bounding box center [10, 149] width 13 height 6
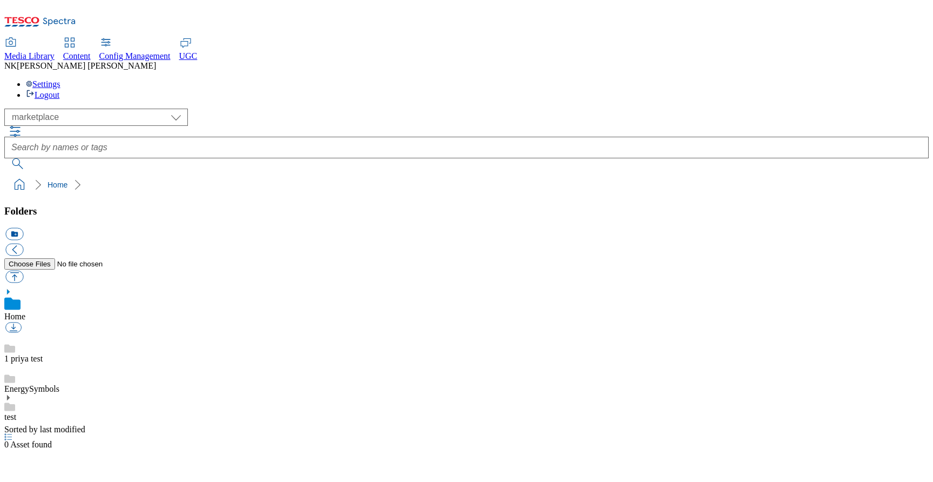
click at [261, 109] on div "( optional ) All all Clubcard Boost UK Clubcard Marketing Clubcard ROI clubcard…" at bounding box center [466, 117] width 925 height 17
drag, startPoint x: 377, startPoint y: 261, endPoint x: 451, endPoint y: 262, distance: 74.5
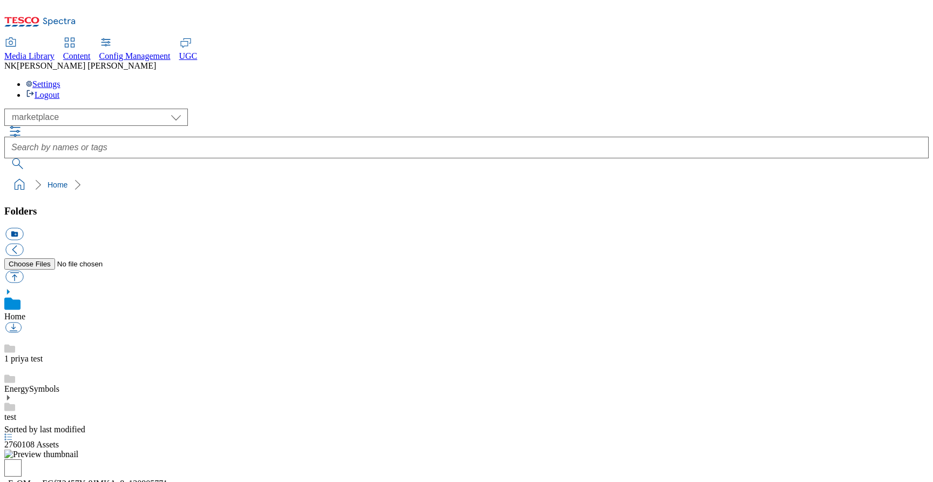
click at [528, 174] on ol "Home" at bounding box center [470, 184] width 918 height 21
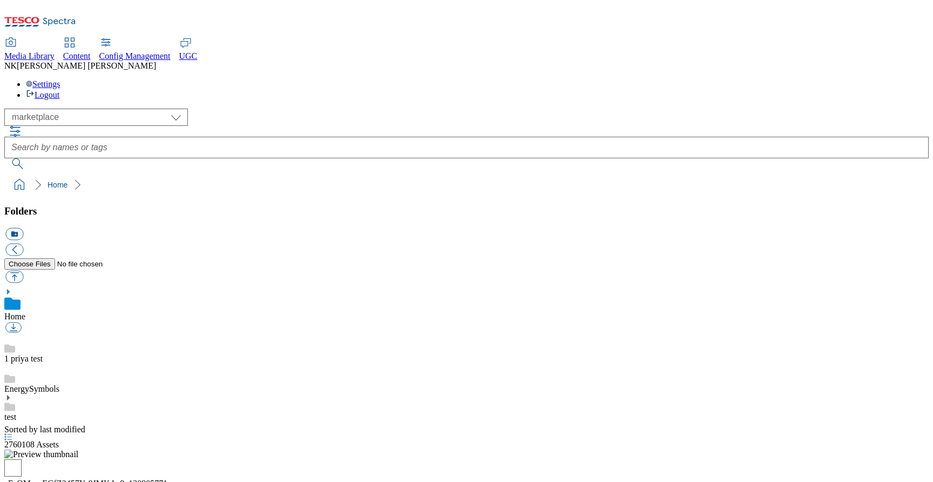
scroll to position [0, 0]
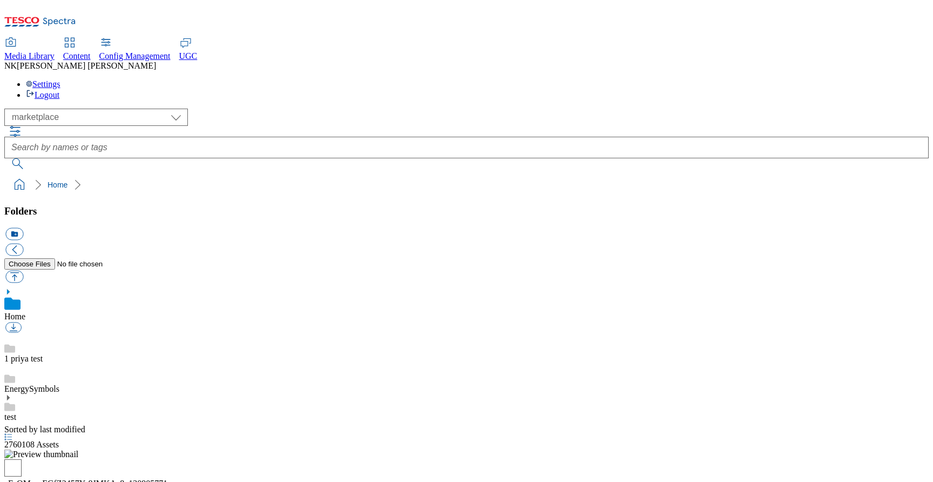
click at [160, 359] on div "Folders icon_new_folder Home 1 priya test EnergySymbols test" at bounding box center [466, 315] width 925 height 220
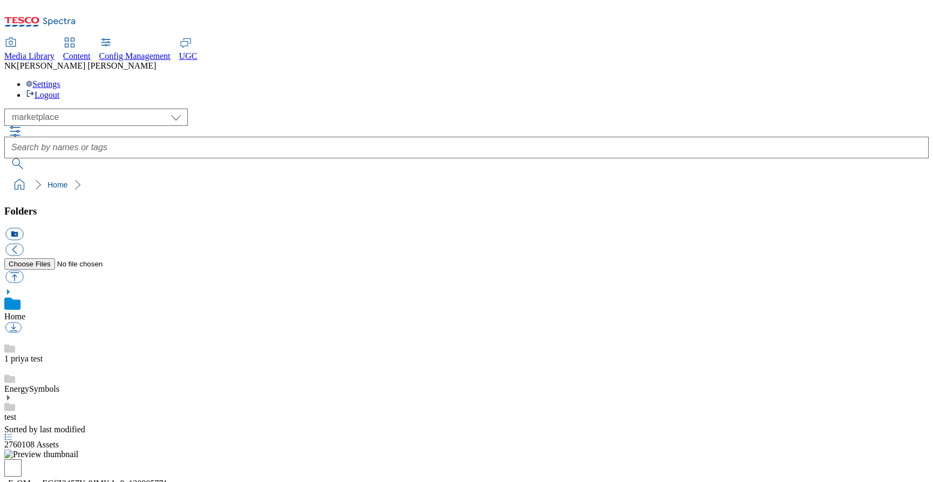
scroll to position [617, 0]
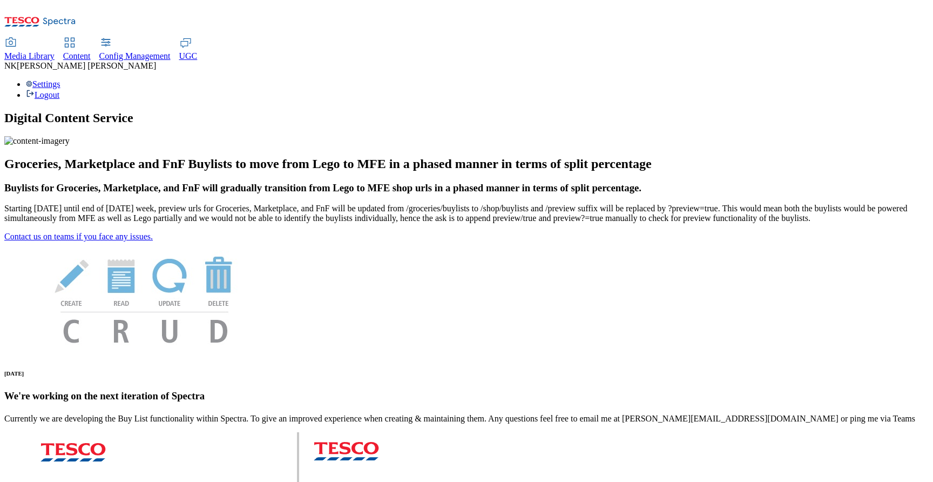
click at [55, 51] on span "Media Library" at bounding box center [29, 55] width 50 height 9
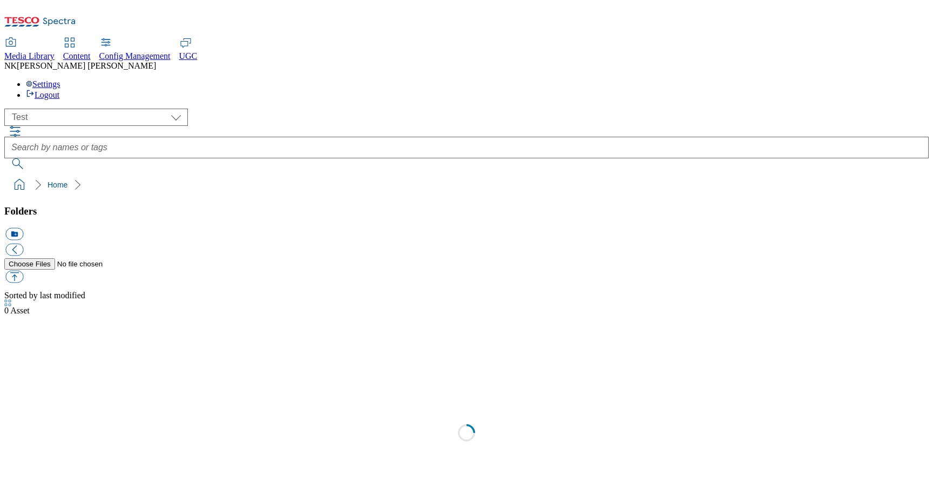
scroll to position [1, 0]
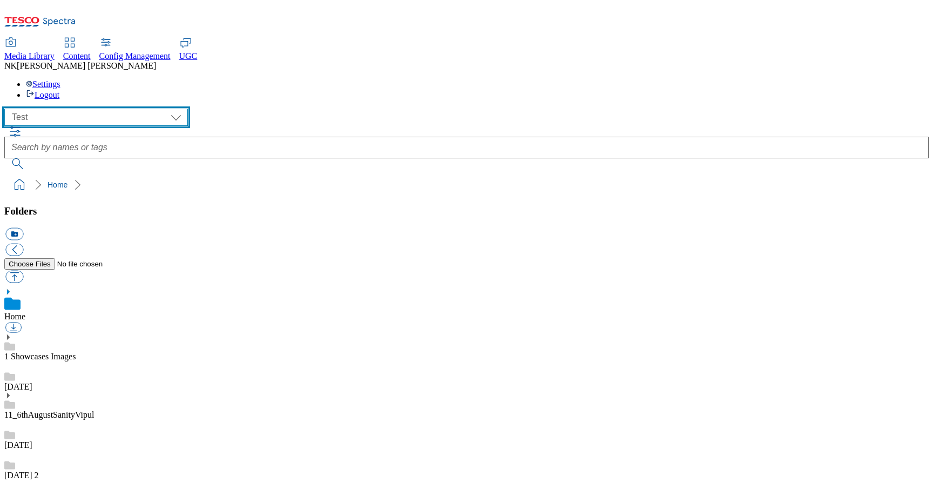
click at [79, 109] on select "All all Clubcard Boost UK Clubcard Marketing Clubcard ROI clubcard-boost-uk clu…" at bounding box center [96, 117] width 184 height 17
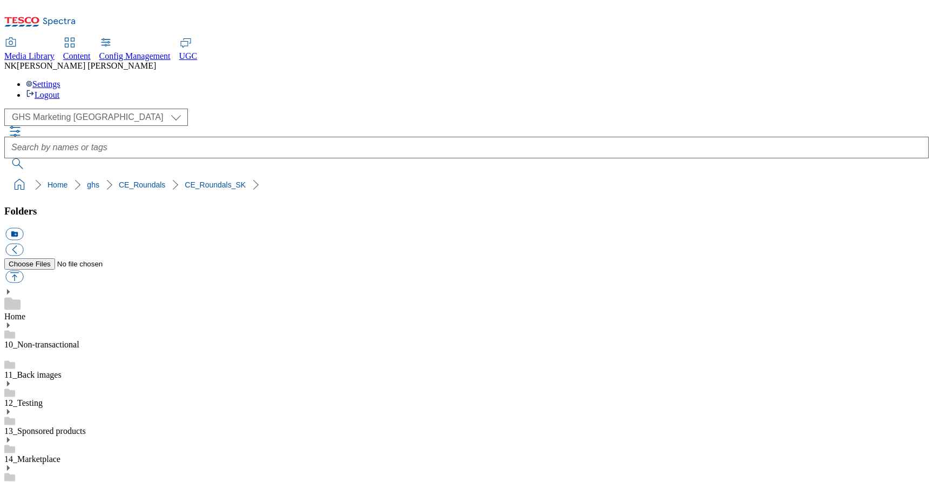
click at [513, 174] on ol "Home ghs CE_Roundals CE_Roundals_SK" at bounding box center [470, 184] width 918 height 21
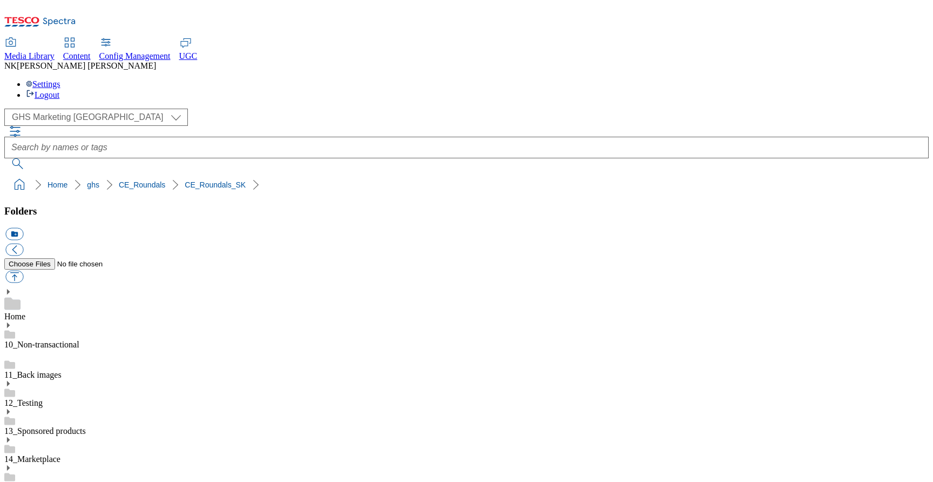
scroll to position [652, 0]
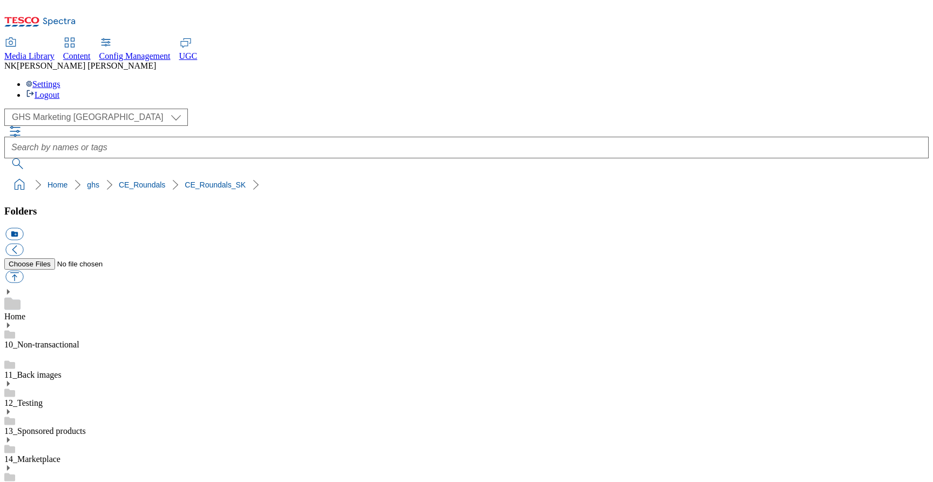
scroll to position [444, 0]
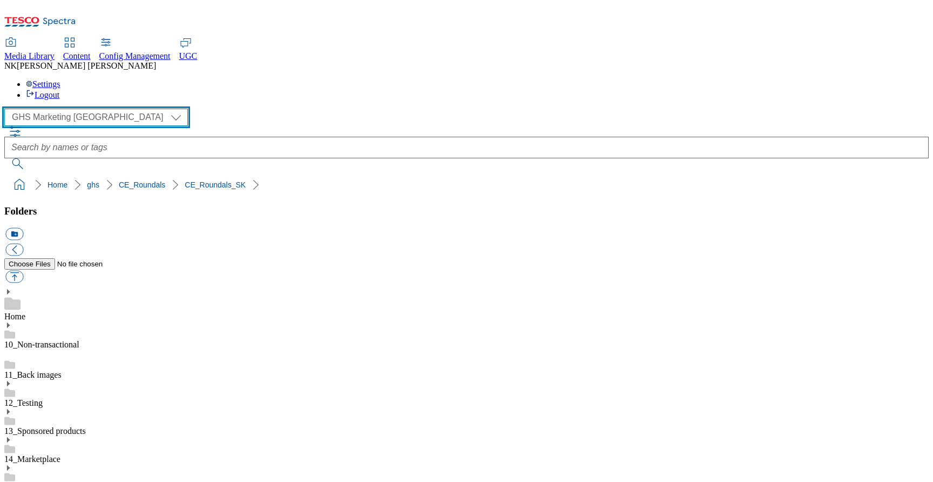
click at [106, 109] on select "All all Clubcard Boost UK Clubcard Marketing Clubcard ROI clubcard-boost-uk clu…" at bounding box center [96, 117] width 184 height 17
select select "flare-test"
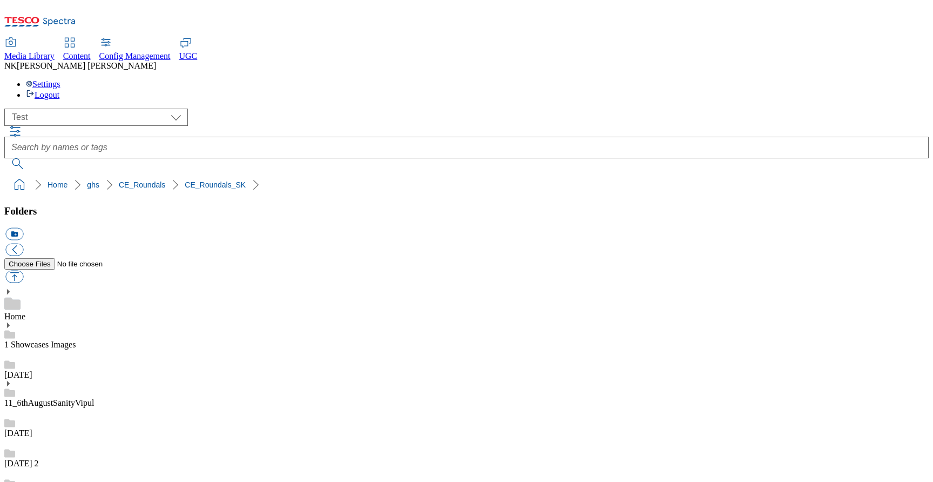
scroll to position [236, 0]
click at [243, 109] on div "( optional ) All all Clubcard Boost UK Clubcard Marketing Clubcard ROI clubcard…" at bounding box center [466, 117] width 925 height 17
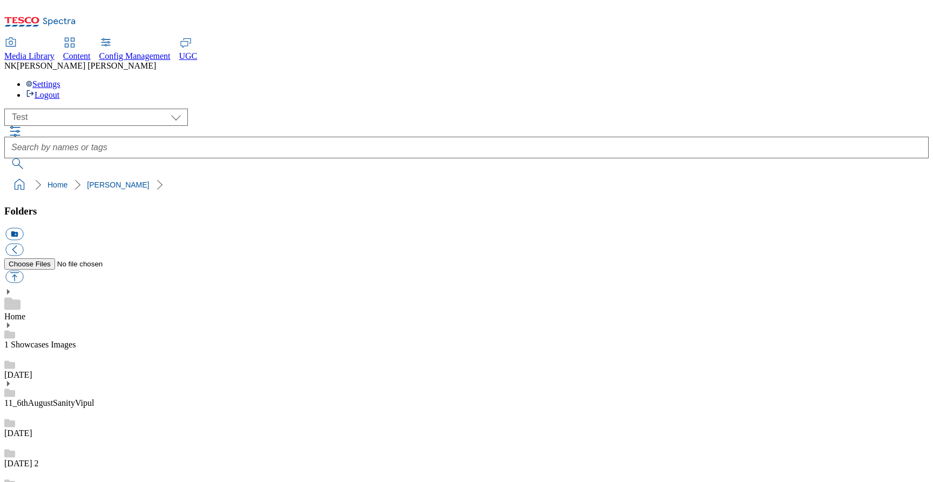
drag, startPoint x: 324, startPoint y: 202, endPoint x: 320, endPoint y: 207, distance: 6.2
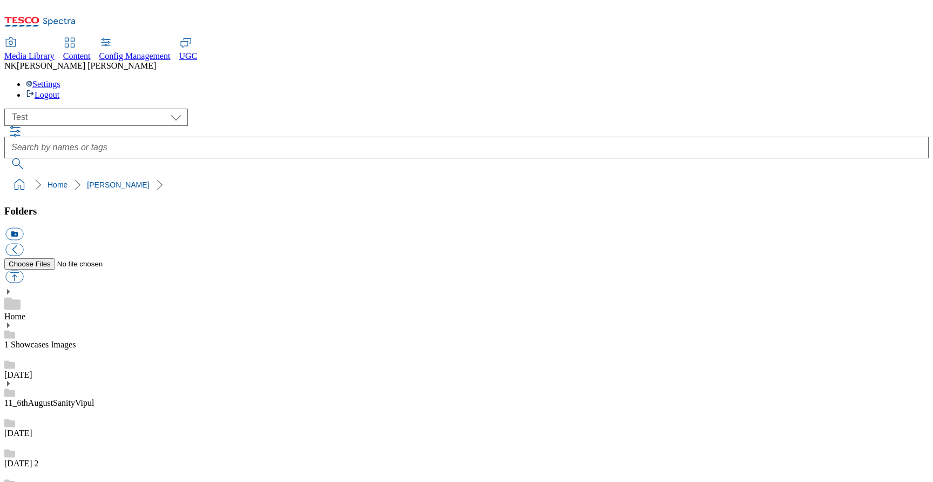
paste input "Nevyhnutné"
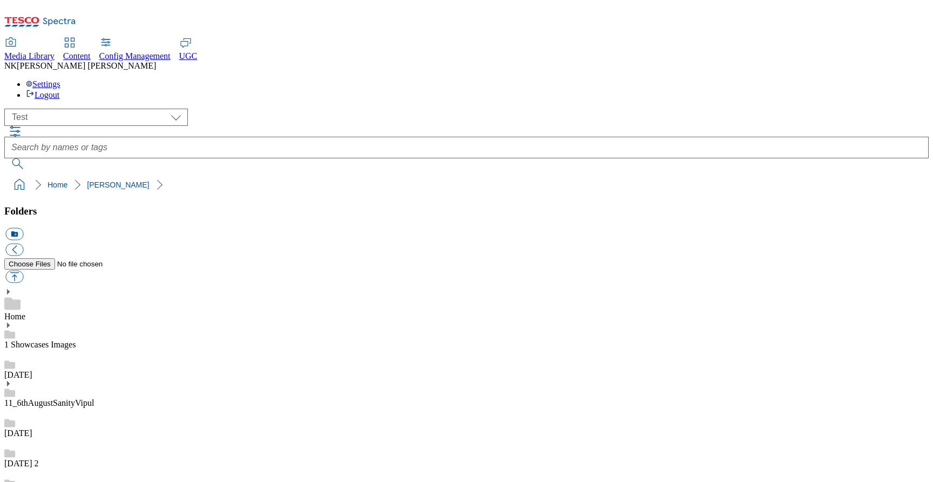
paste input "rounded_super_department_mliečne_výrobky_a_vajcia"
type input "rounded_super_department_mliečne_výrobky_a_vajcia"
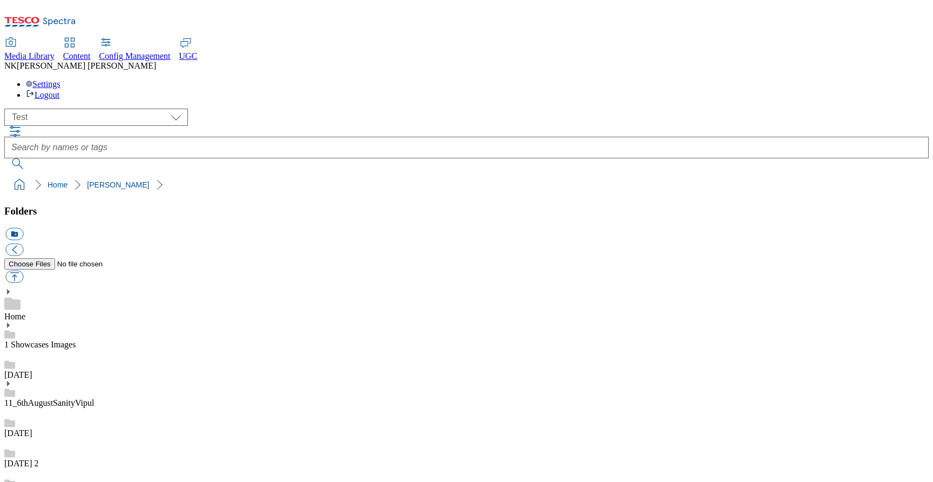
click at [55, 51] on span "Media Library" at bounding box center [29, 55] width 50 height 9
click at [76, 22] on icon at bounding box center [40, 25] width 72 height 23
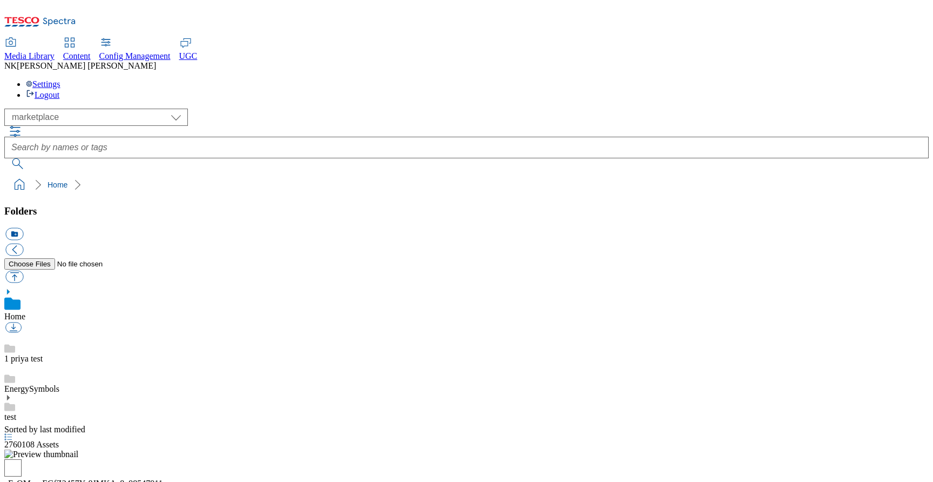
select select "flare-marketplace"
click at [78, 449] on img at bounding box center [41, 454] width 74 height 10
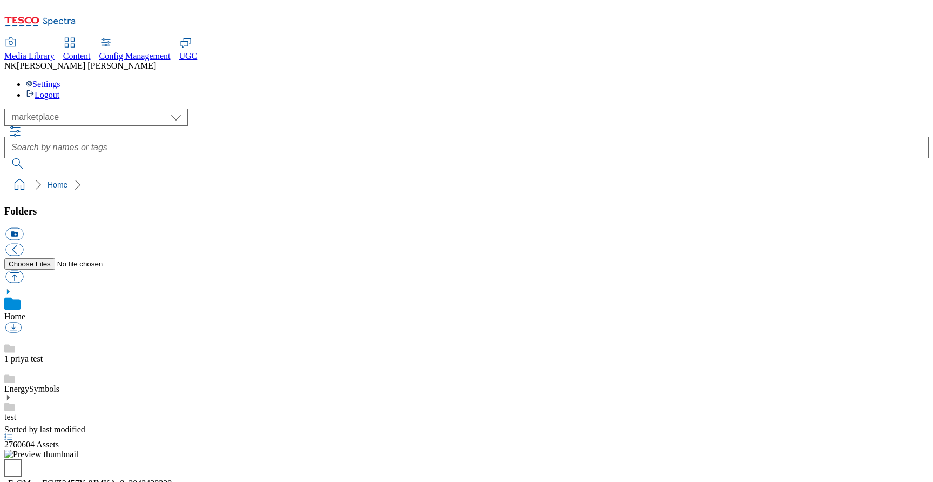
scroll to position [279, 0]
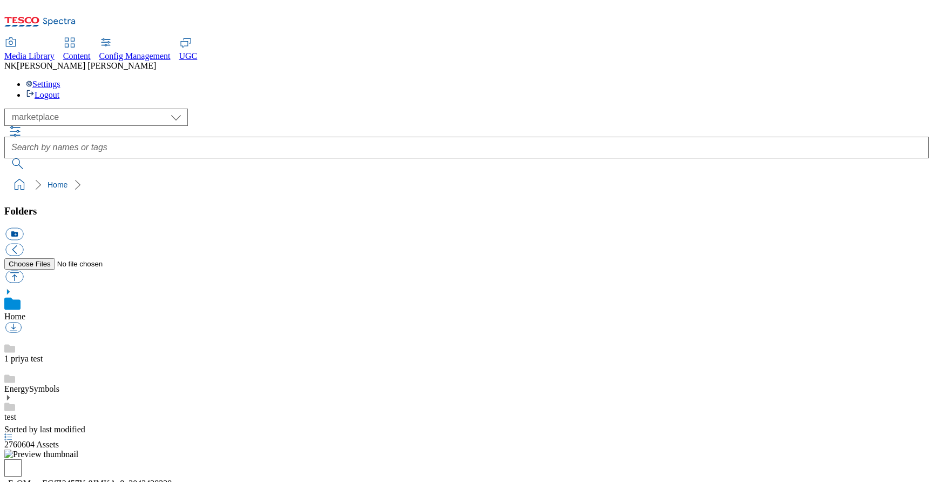
click at [160, 314] on div "Folders icon_new_folder Home 1 priya test EnergySymbols test" at bounding box center [466, 315] width 925 height 220
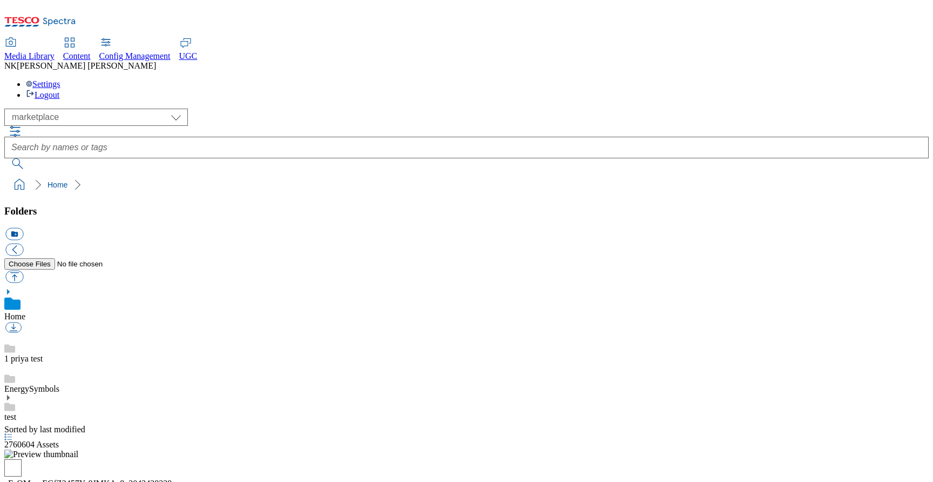
scroll to position [784, 0]
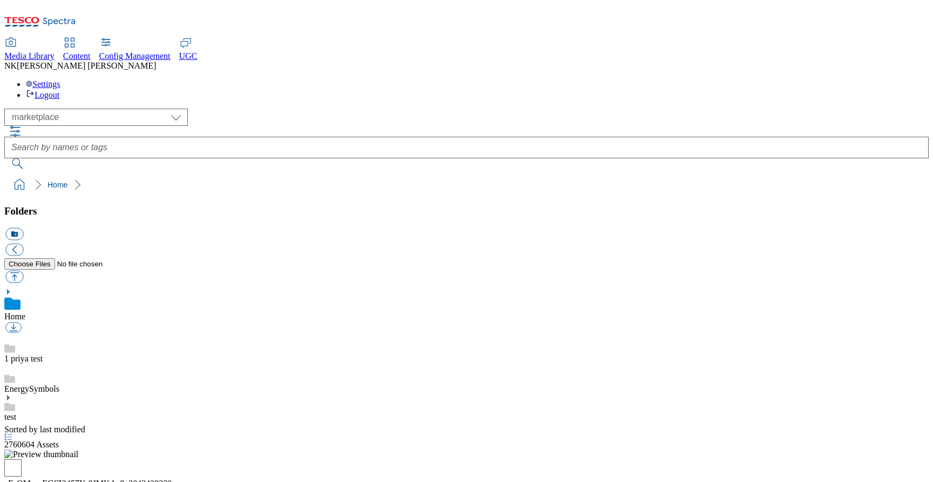
click at [140, 258] on div "Folders icon_new_folder Home 1 priya test EnergySymbols test" at bounding box center [466, 315] width 925 height 220
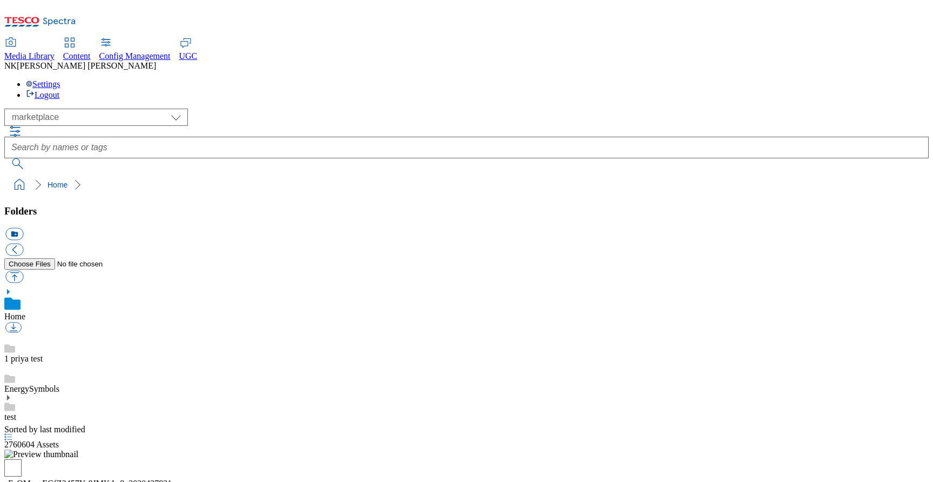
scroll to position [913, 0]
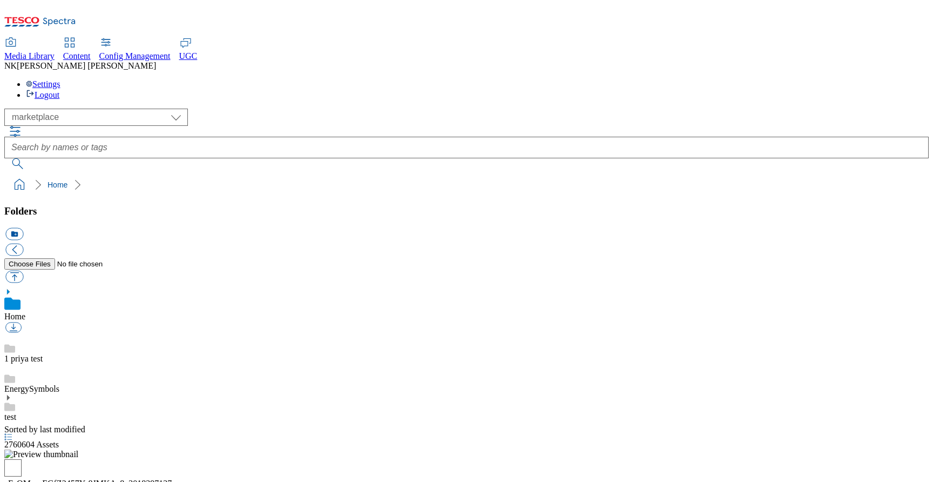
click at [462, 425] on div "Sorted by last modified 2760390 Assets" at bounding box center [466, 437] width 925 height 24
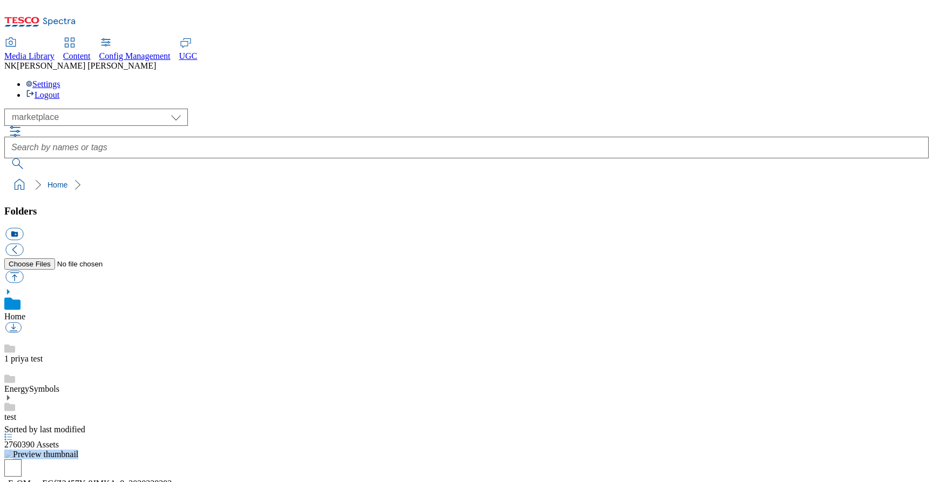
drag, startPoint x: 214, startPoint y: 210, endPoint x: 879, endPoint y: 292, distance: 670.0
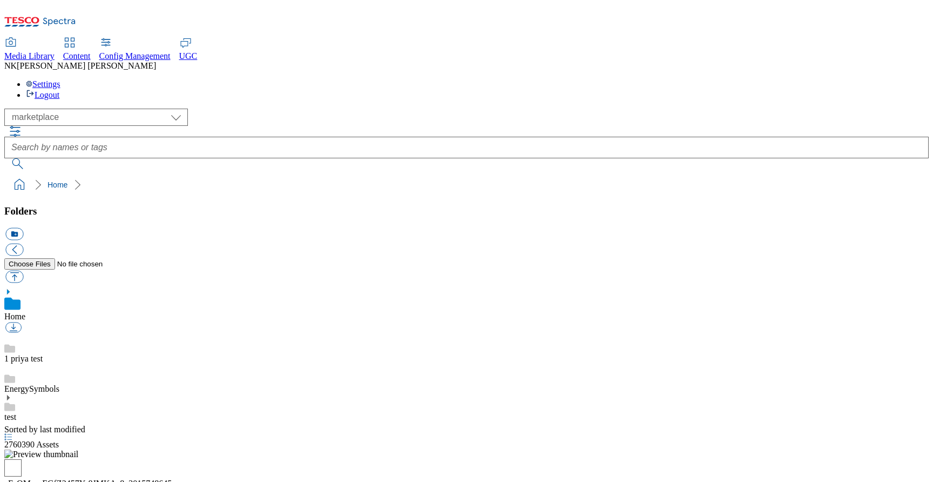
scroll to position [0, 0]
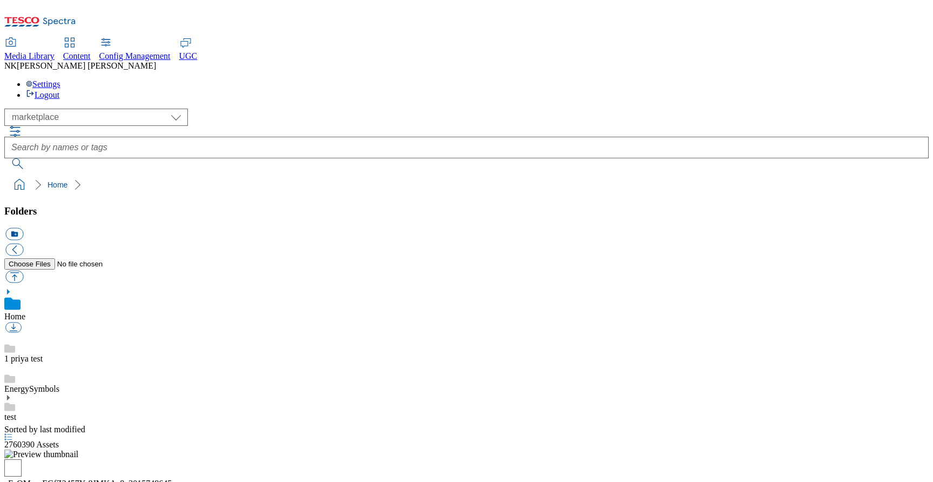
scroll to position [617, 0]
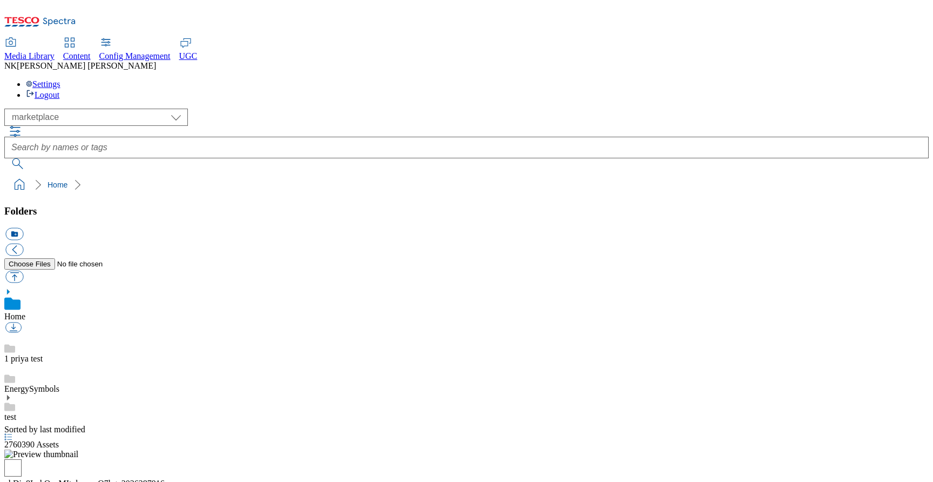
scroll to position [0, 0]
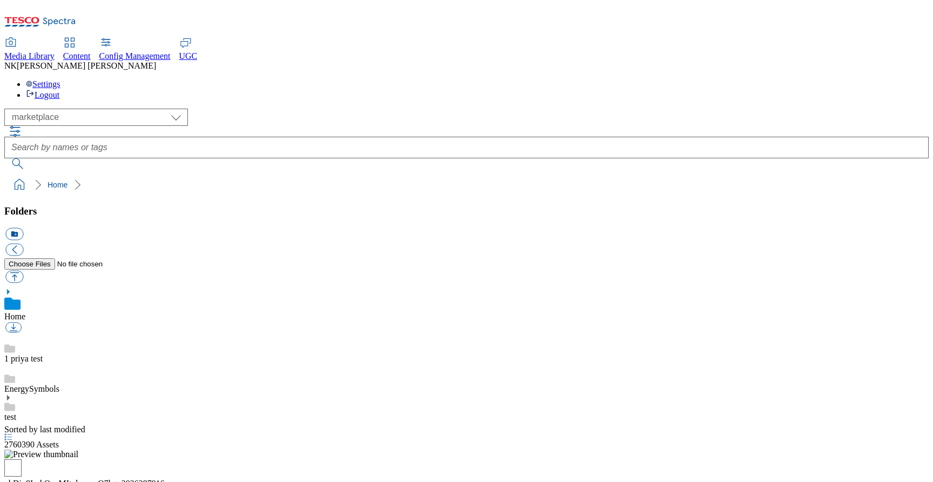
click at [78, 449] on img at bounding box center [41, 454] width 74 height 10
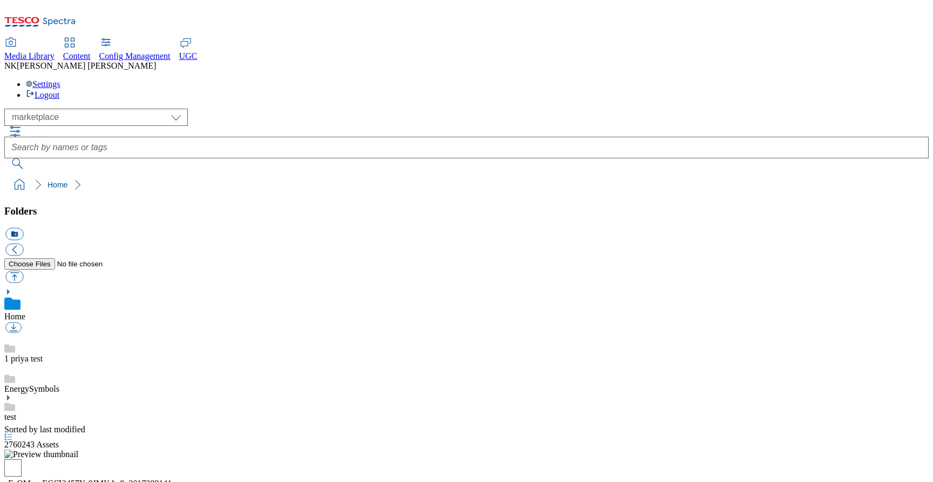
scroll to position [0, 0]
click at [78, 449] on img at bounding box center [41, 454] width 74 height 10
click at [291, 109] on div "( optional ) All all Clubcard Boost UK Clubcard Marketing Clubcard ROI clubcard…" at bounding box center [466, 152] width 925 height 86
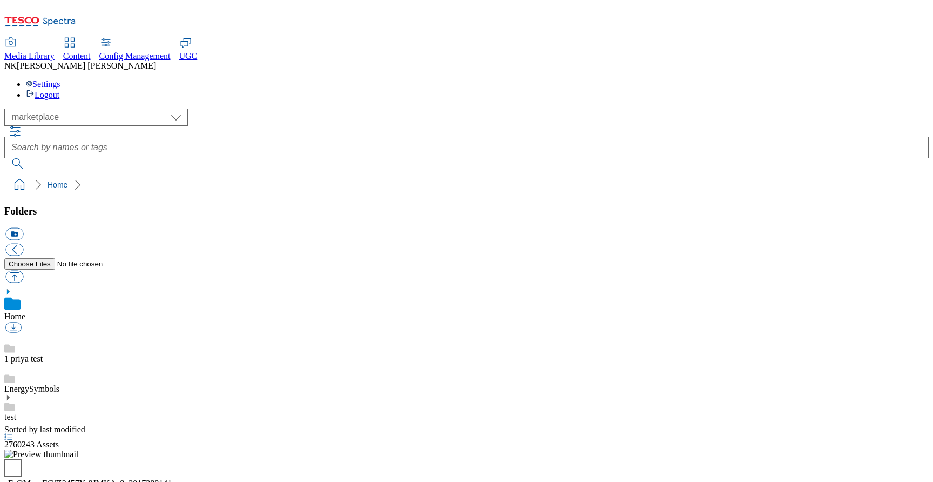
scroll to position [617, 0]
